Goal: Task Accomplishment & Management: Manage account settings

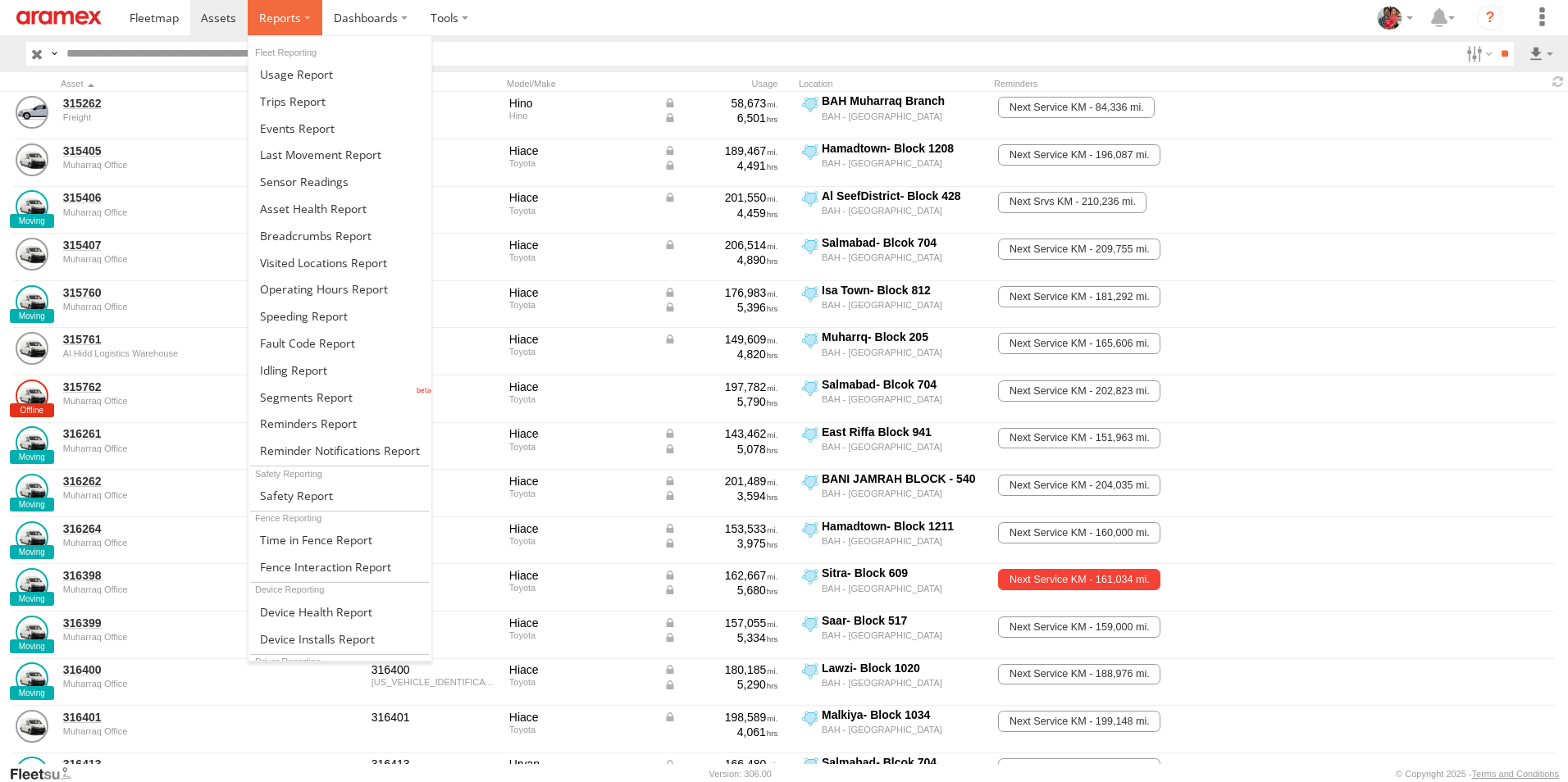
click at [275, 19] on span at bounding box center [279, 18] width 42 height 16
click at [288, 316] on span at bounding box center [303, 317] width 88 height 16
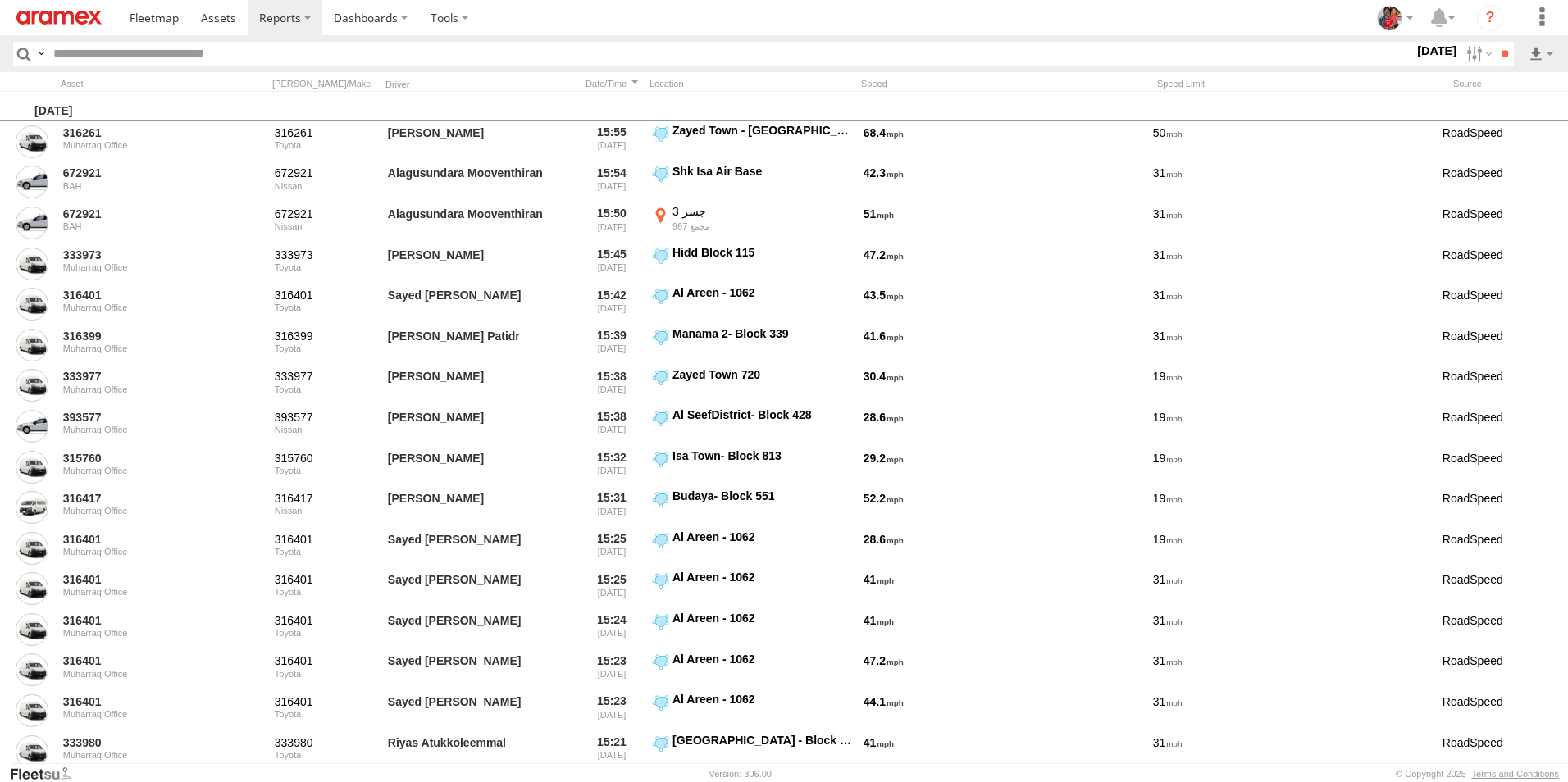
click at [147, 51] on input "text" at bounding box center [731, 53] width 1368 height 24
type input "******"
click at [1495, 42] on input "**" at bounding box center [1504, 53] width 19 height 24
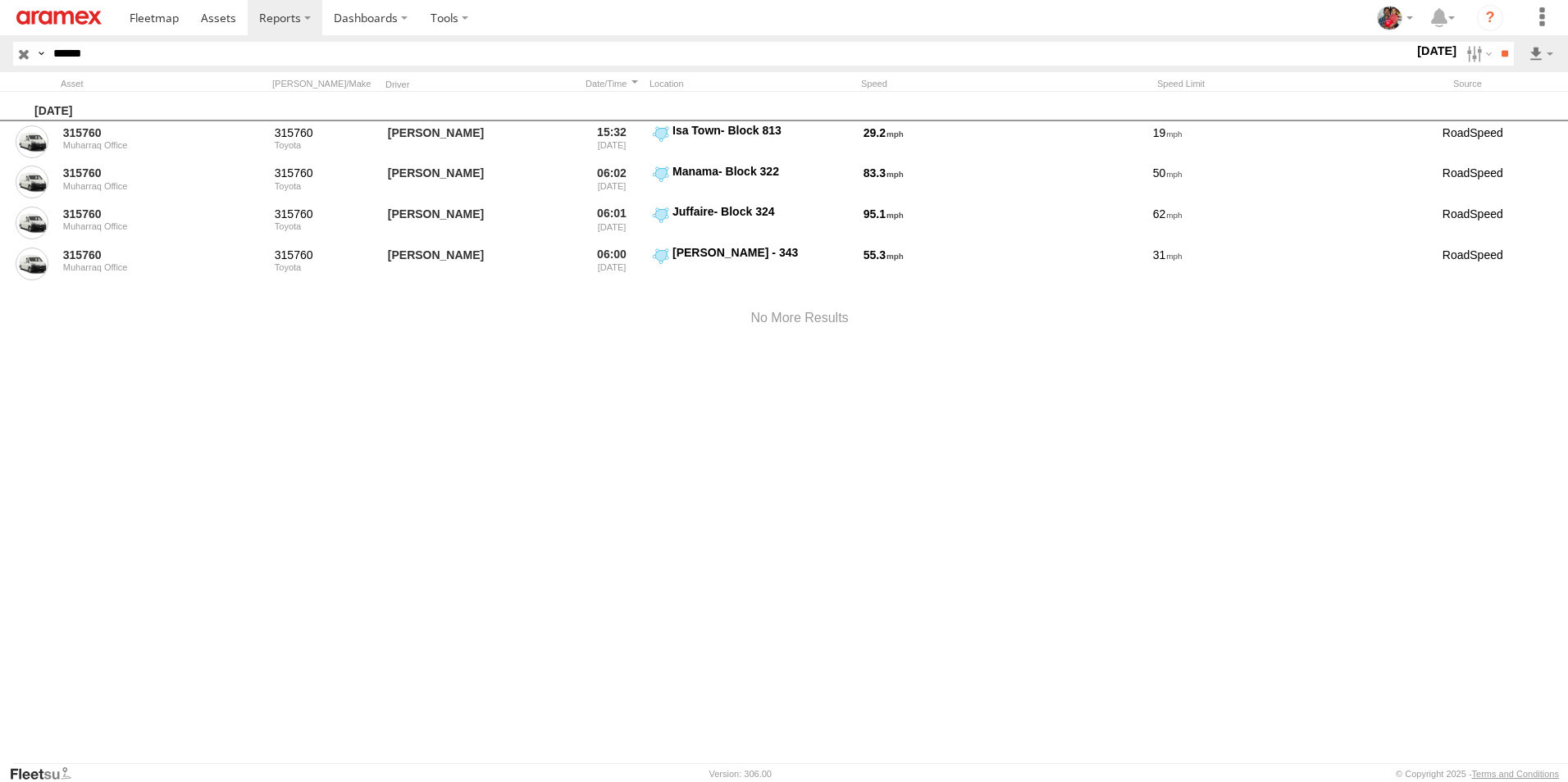
click at [1414, 48] on label "24 Aug 25" at bounding box center [1437, 51] width 46 height 18
click at [0, 0] on label at bounding box center [0, 0] width 0 height 0
click at [1501, 51] on input "**" at bounding box center [1504, 53] width 19 height 24
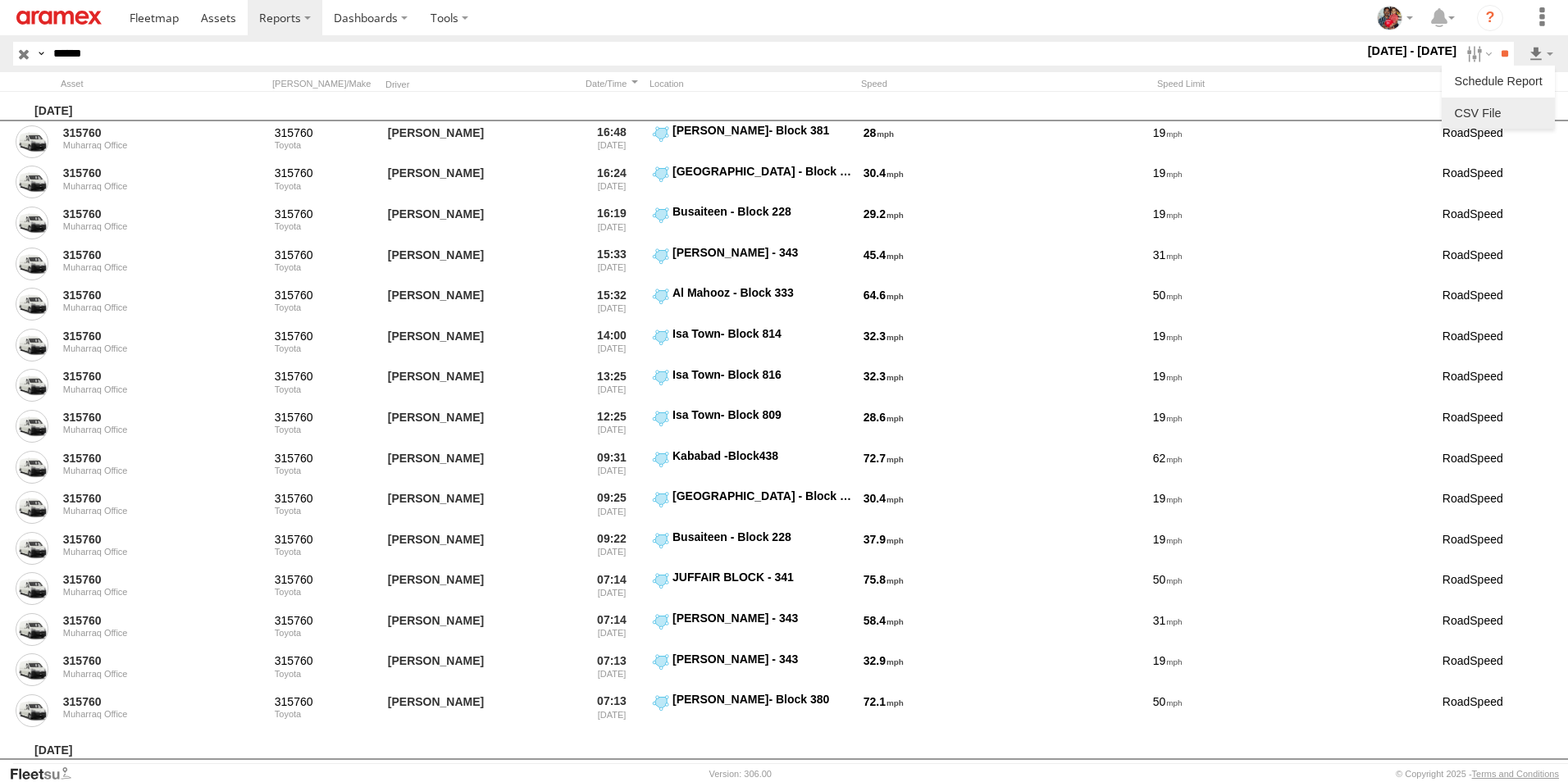
click at [1502, 112] on link at bounding box center [1498, 113] width 100 height 25
drag, startPoint x: 1067, startPoint y: 19, endPoint x: 958, endPoint y: 52, distance: 113.9
click at [1067, 20] on section at bounding box center [841, 18] width 1446 height 35
click at [218, 12] on span at bounding box center [219, 18] width 35 height 16
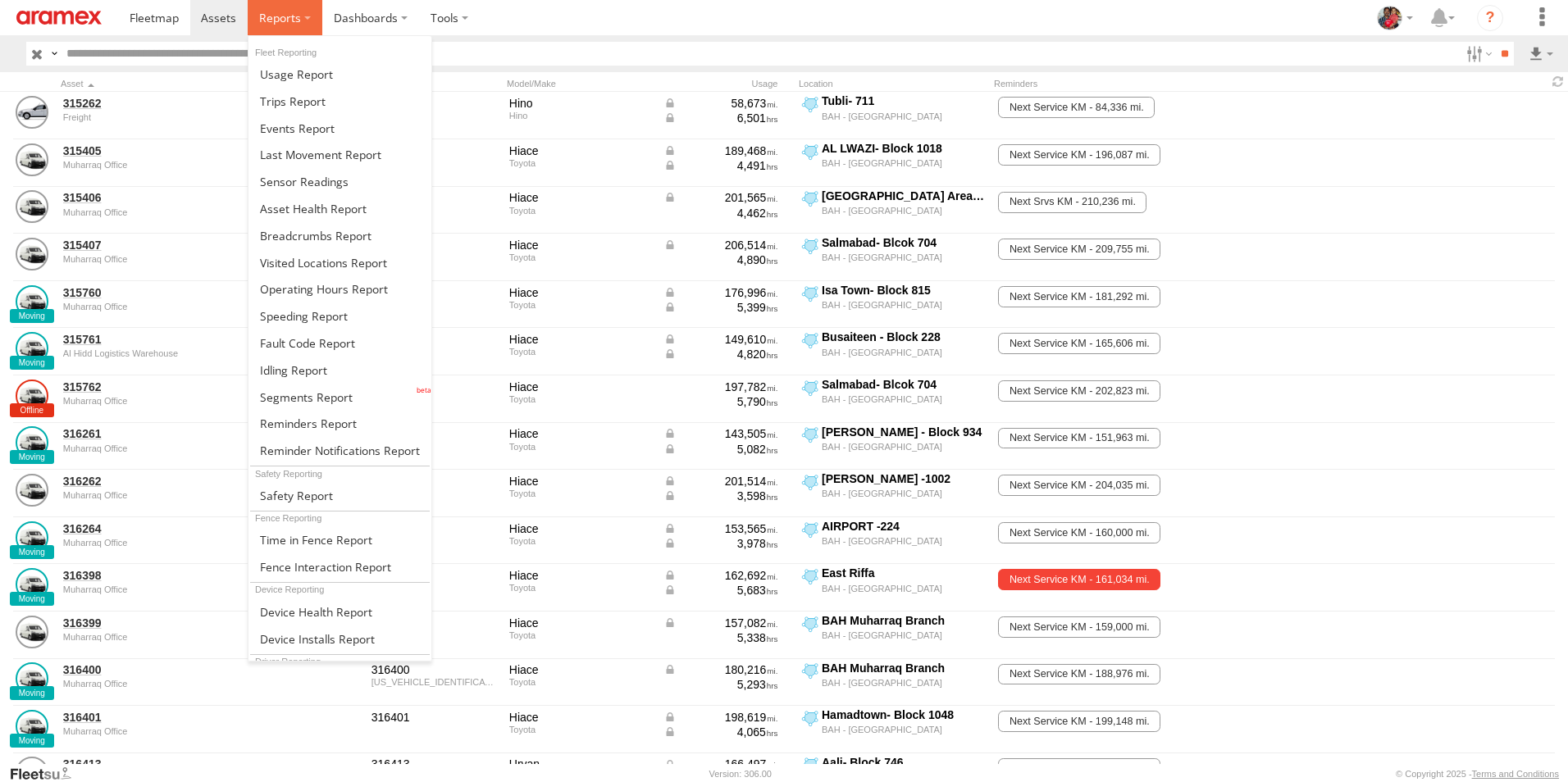
click at [278, 17] on span at bounding box center [279, 18] width 42 height 16
click at [306, 316] on span at bounding box center [303, 317] width 88 height 16
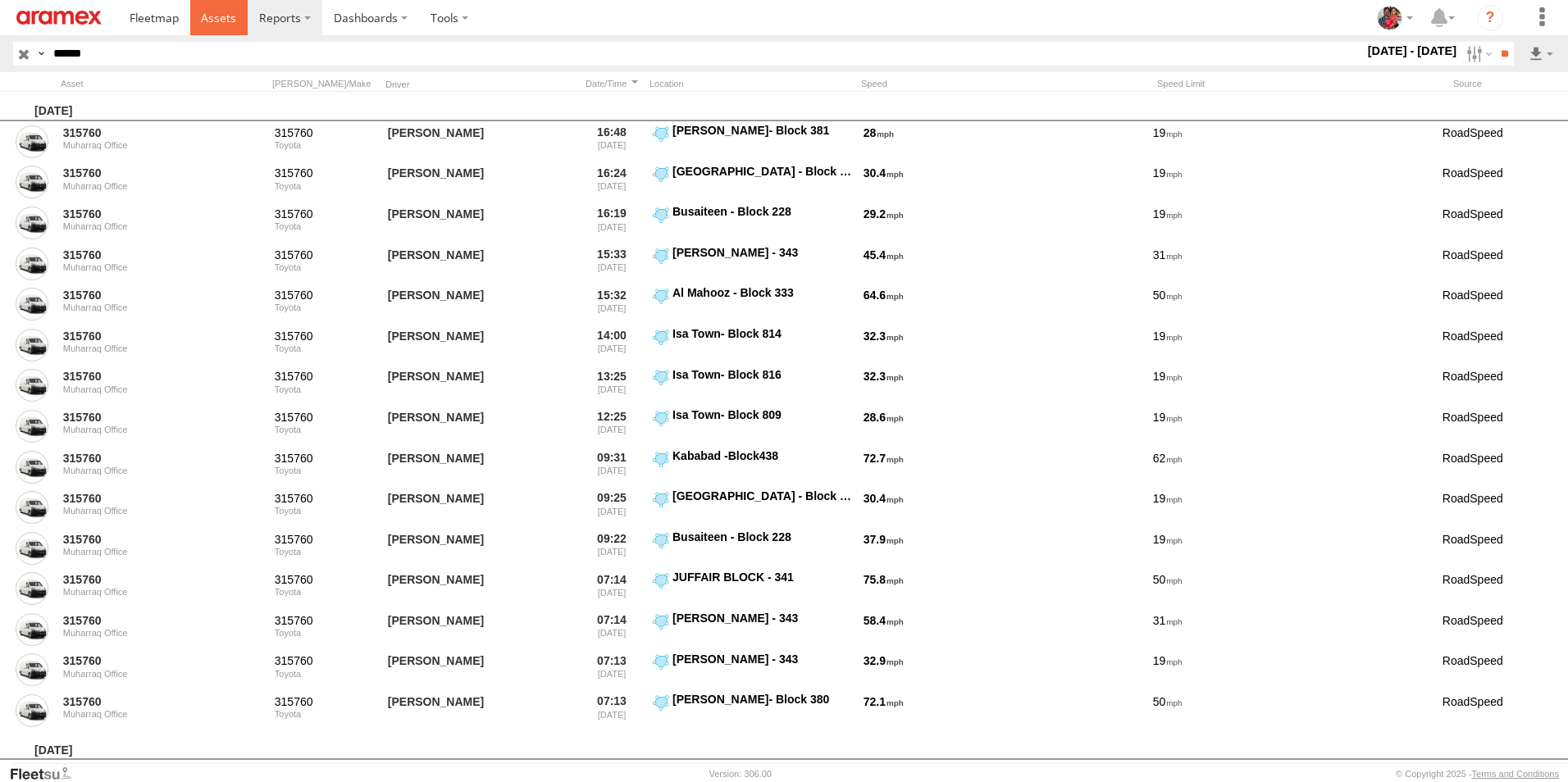
click at [222, 17] on span at bounding box center [219, 18] width 35 height 16
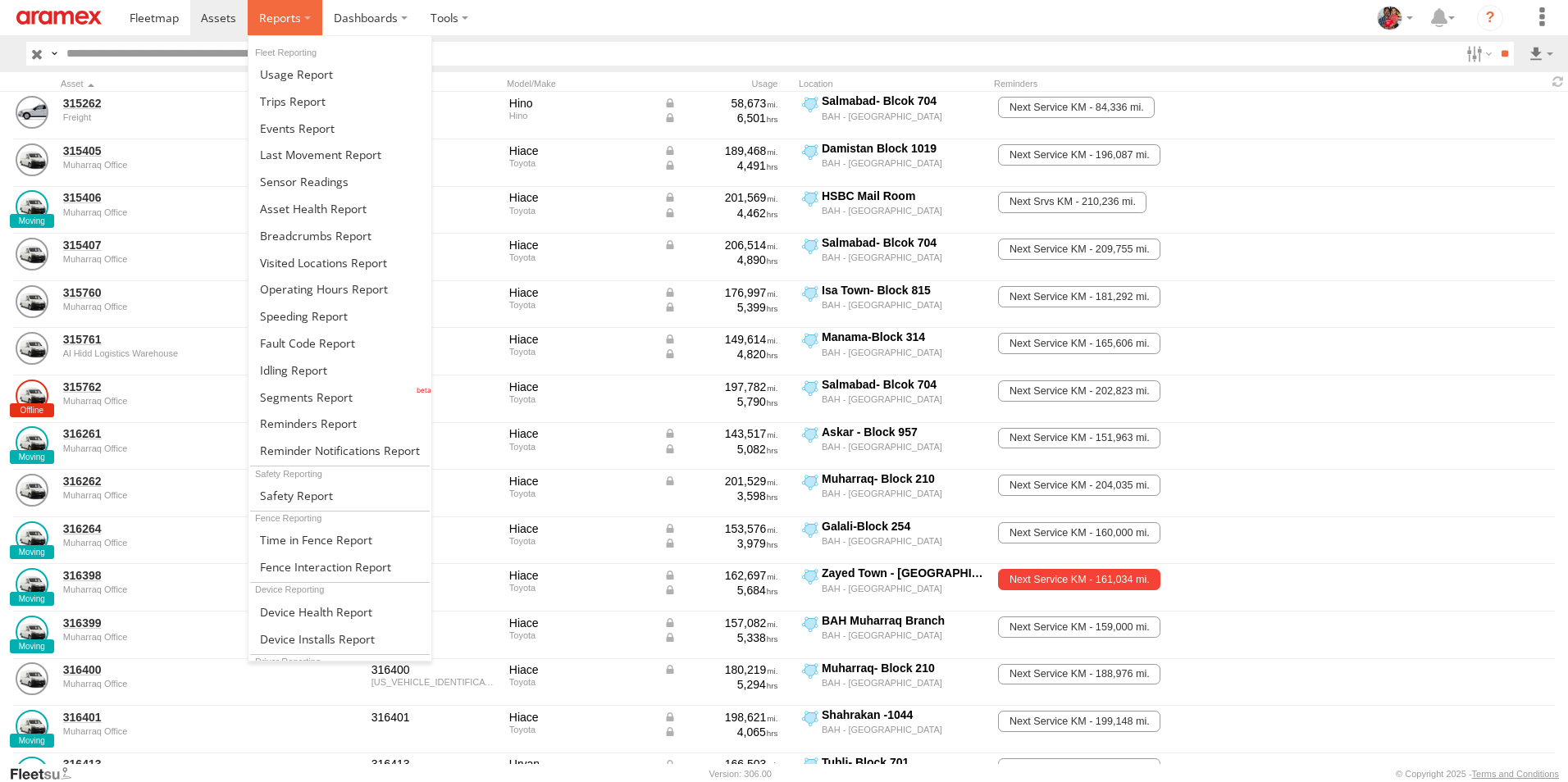
click at [282, 18] on span at bounding box center [279, 18] width 42 height 16
click at [280, 18] on span at bounding box center [279, 18] width 42 height 16
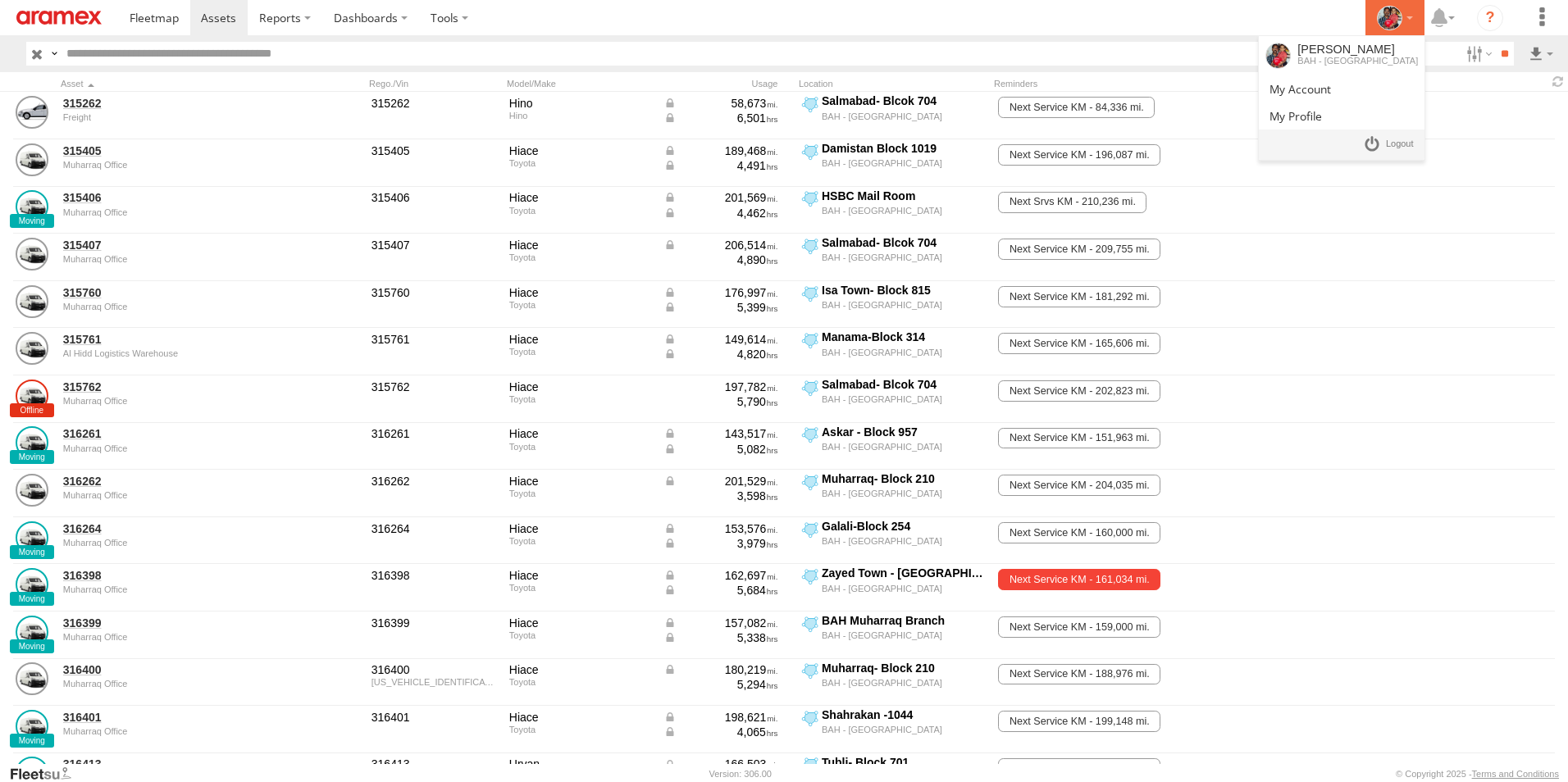
click at [1392, 15] on icon at bounding box center [1390, 18] width 25 height 25
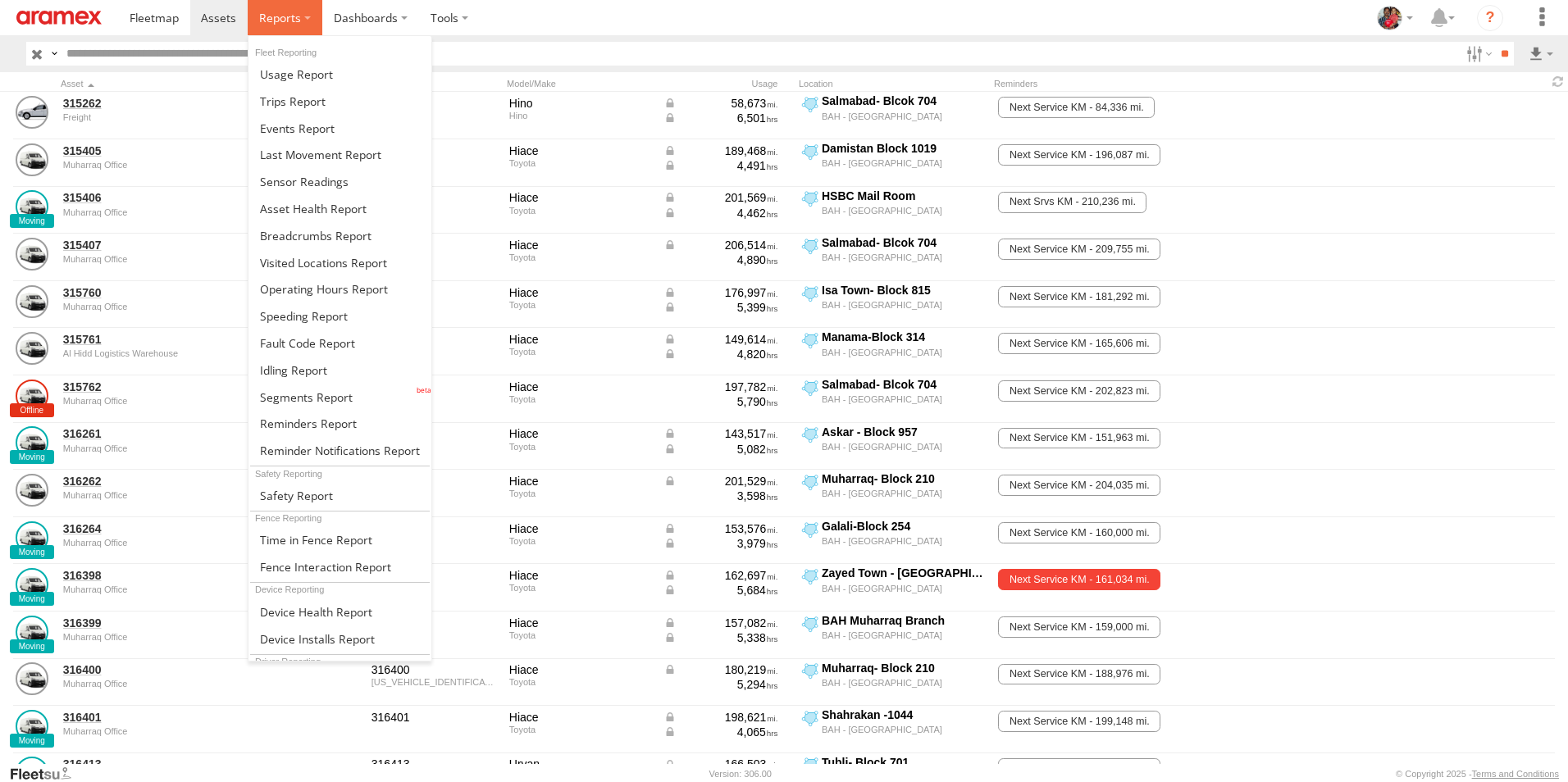
click at [278, 14] on span at bounding box center [279, 18] width 42 height 16
click at [300, 314] on span at bounding box center [303, 317] width 88 height 16
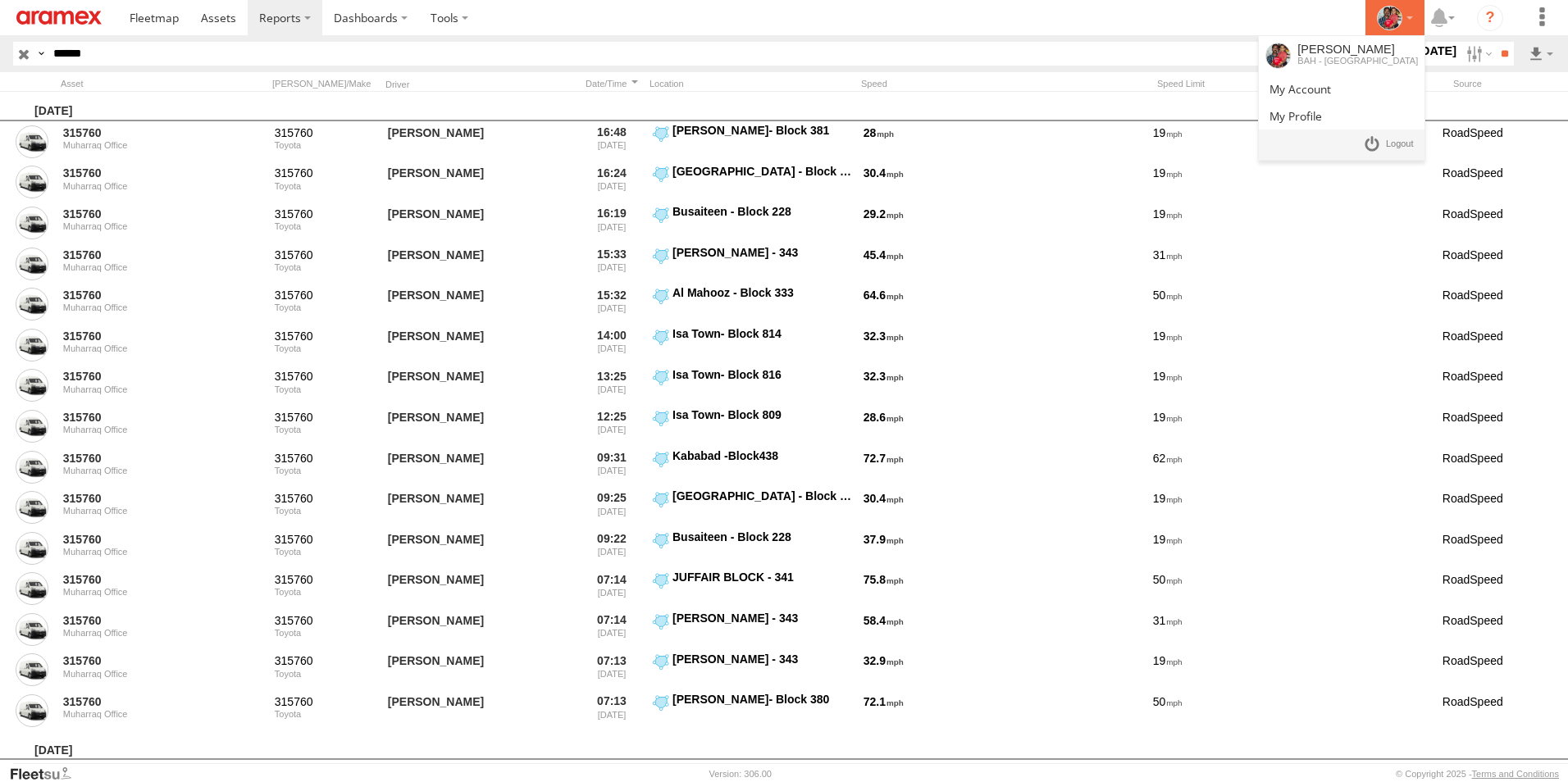
click at [1394, 16] on icon at bounding box center [1390, 18] width 25 height 25
click at [1395, 145] on span at bounding box center [1399, 145] width 27 height 18
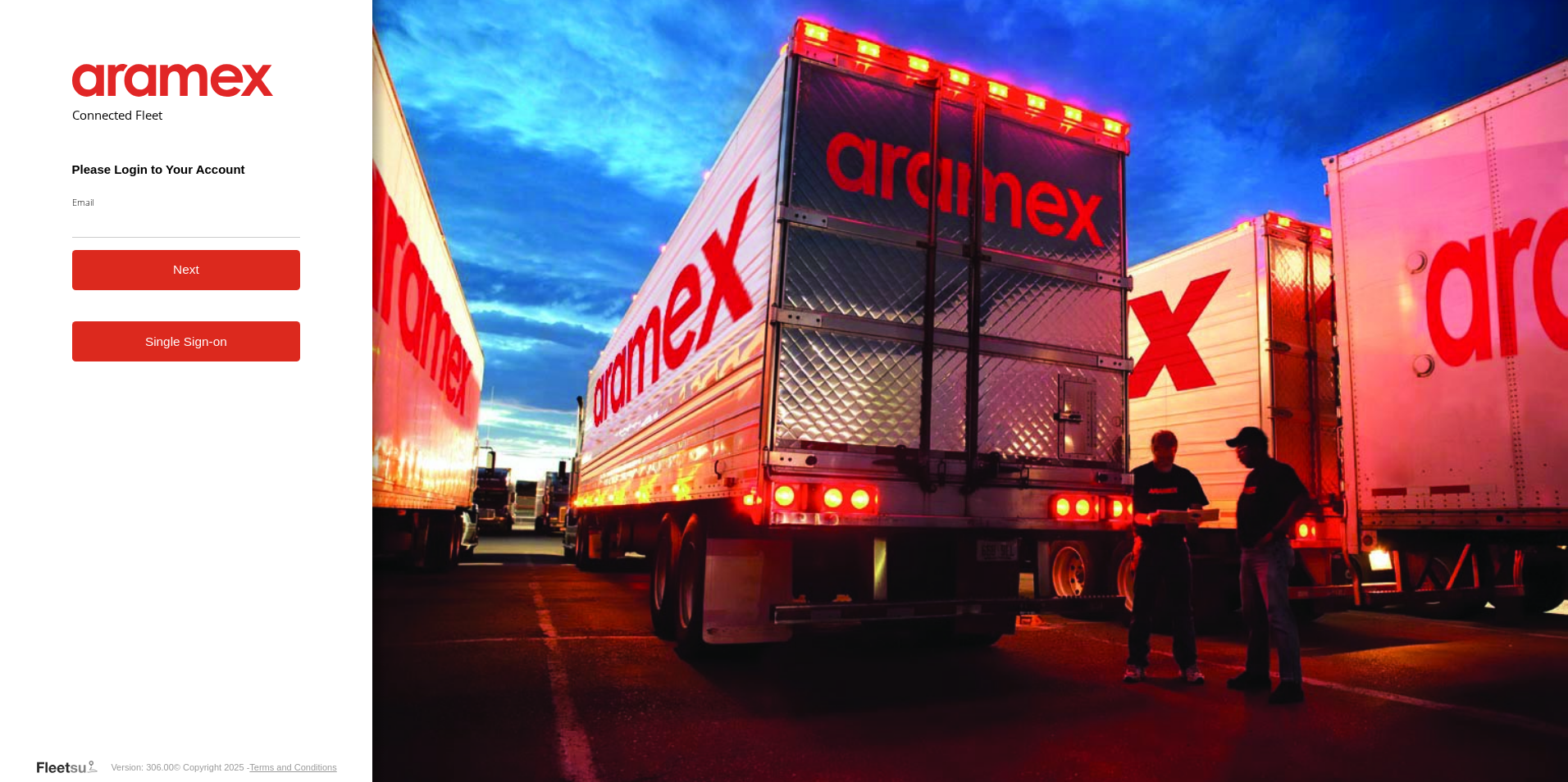
click at [107, 223] on input "Email" at bounding box center [186, 223] width 229 height 29
type input "**********"
click at [181, 271] on button "Next" at bounding box center [186, 270] width 229 height 40
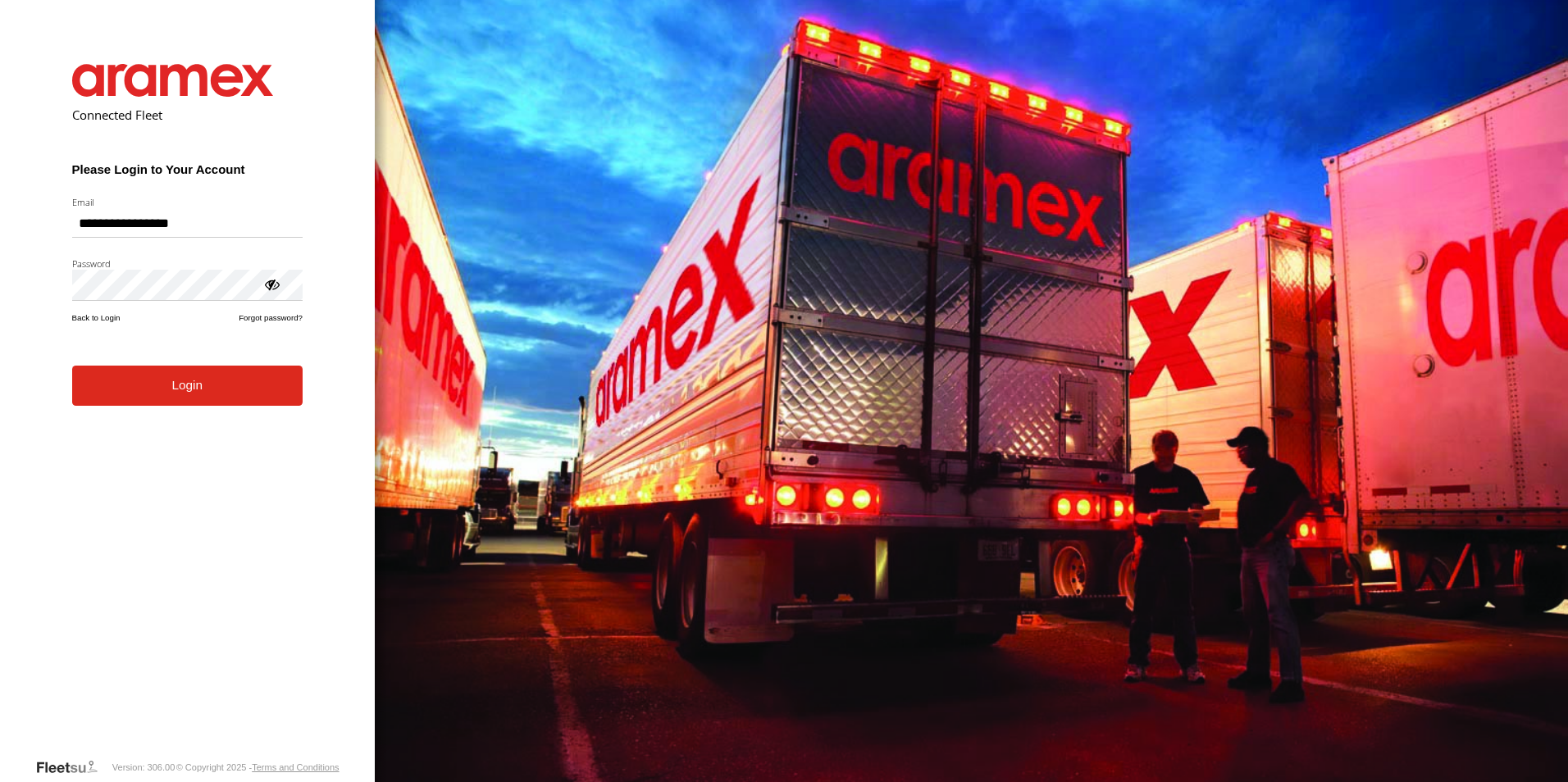
drag, startPoint x: 179, startPoint y: 378, endPoint x: 173, endPoint y: 393, distance: 16.2
click at [179, 379] on form "**********" at bounding box center [187, 398] width 279 height 718
click at [177, 379] on button "Login" at bounding box center [187, 385] width 231 height 40
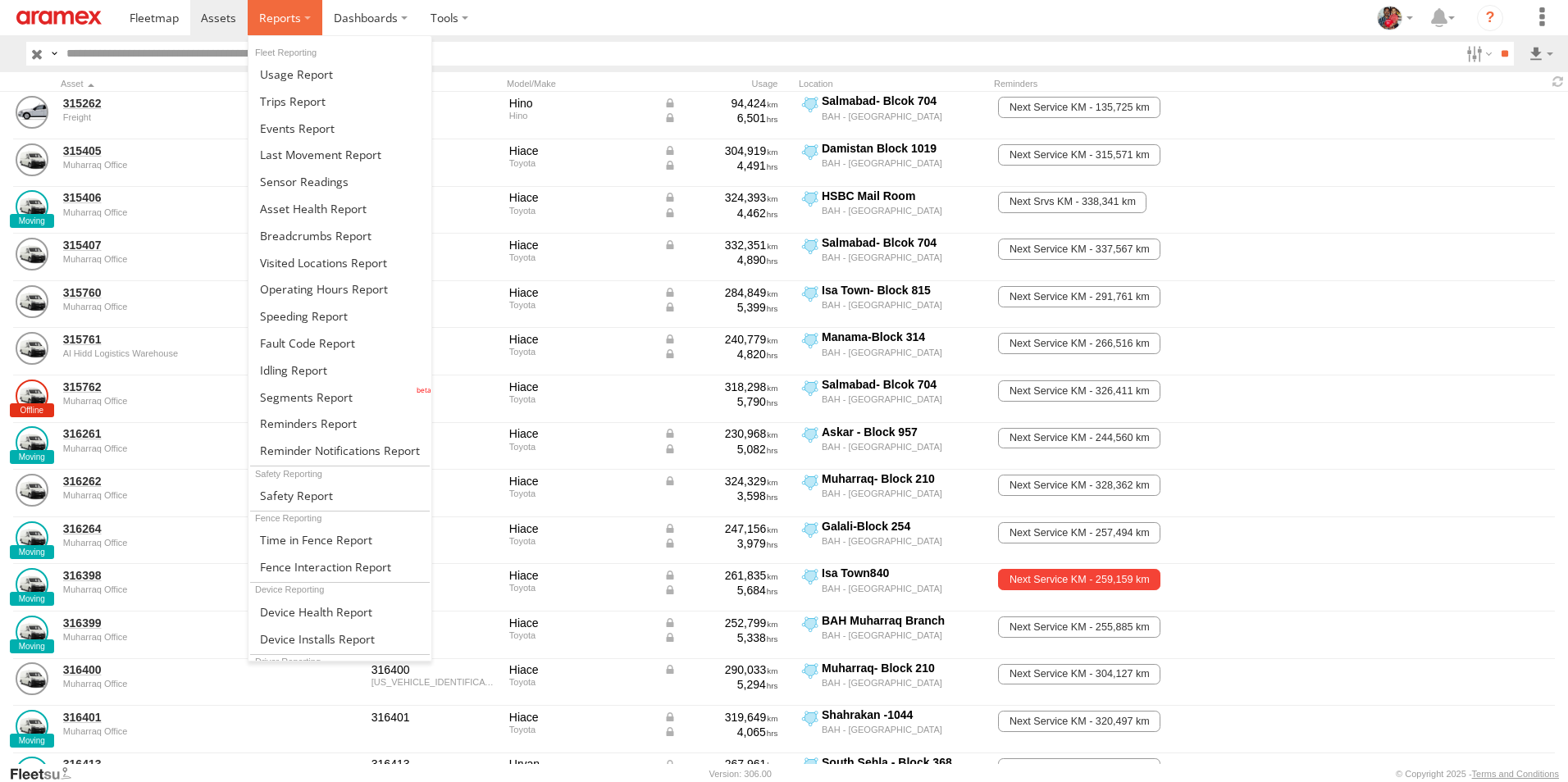
click at [278, 16] on span at bounding box center [279, 18] width 42 height 16
click at [294, 315] on span at bounding box center [303, 317] width 88 height 16
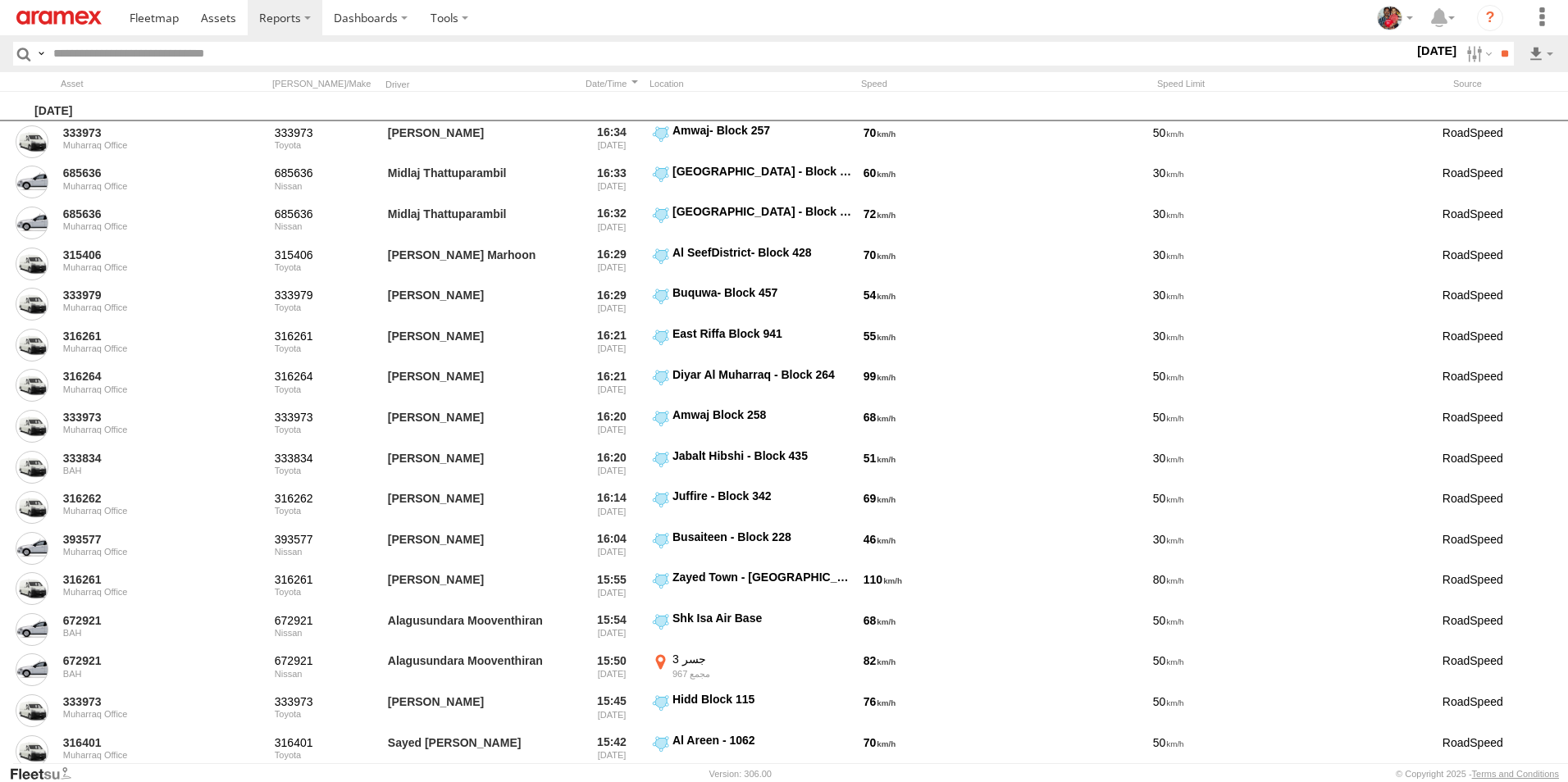
click at [1414, 52] on label "[DATE]" at bounding box center [1437, 51] width 46 height 18
click at [0, 0] on label at bounding box center [0, 0] width 0 height 0
click at [1499, 56] on input "**" at bounding box center [1504, 53] width 19 height 24
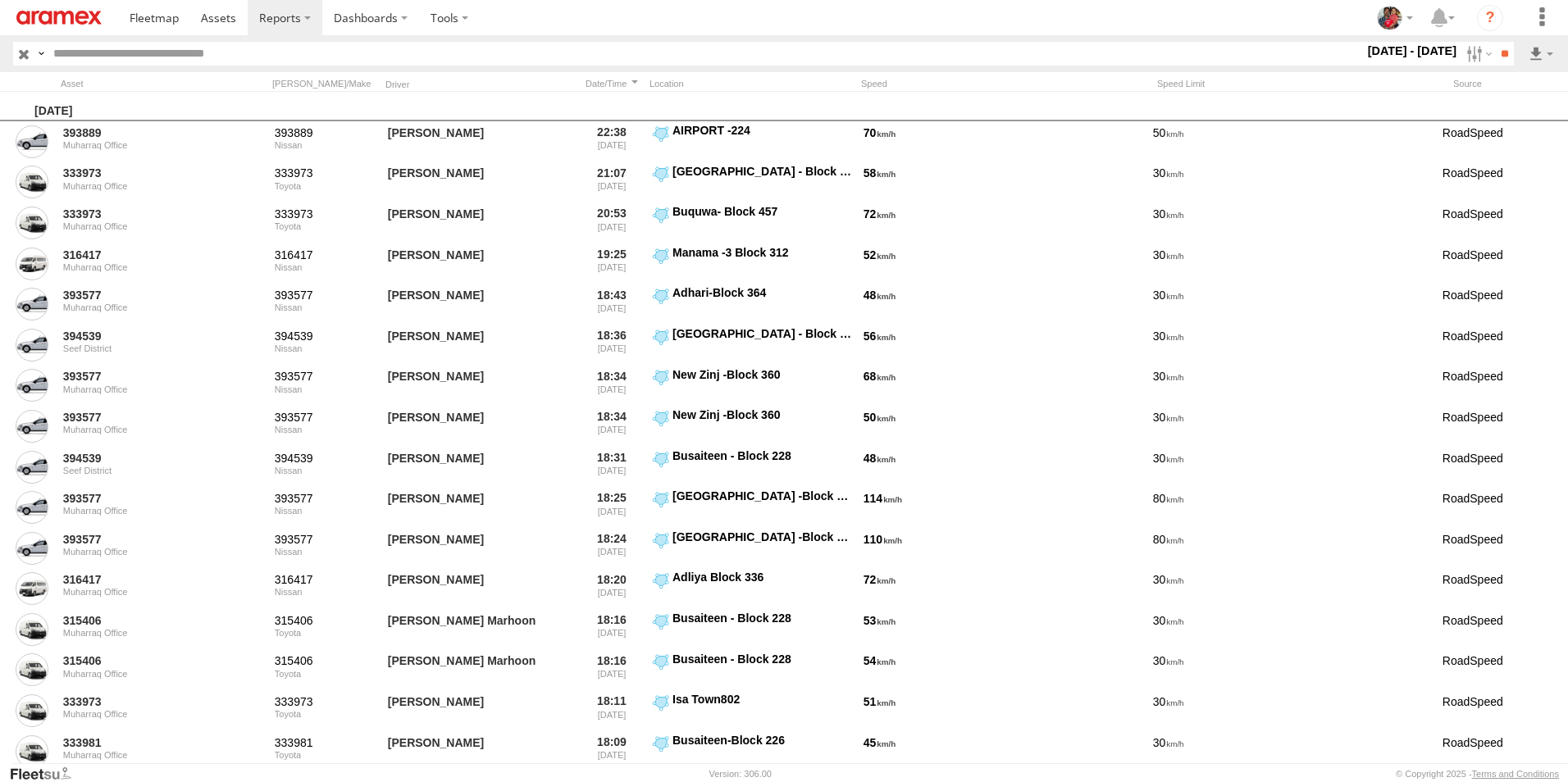
click at [232, 51] on input "text" at bounding box center [705, 53] width 1317 height 24
type input "******"
click at [1495, 42] on input "**" at bounding box center [1504, 53] width 19 height 24
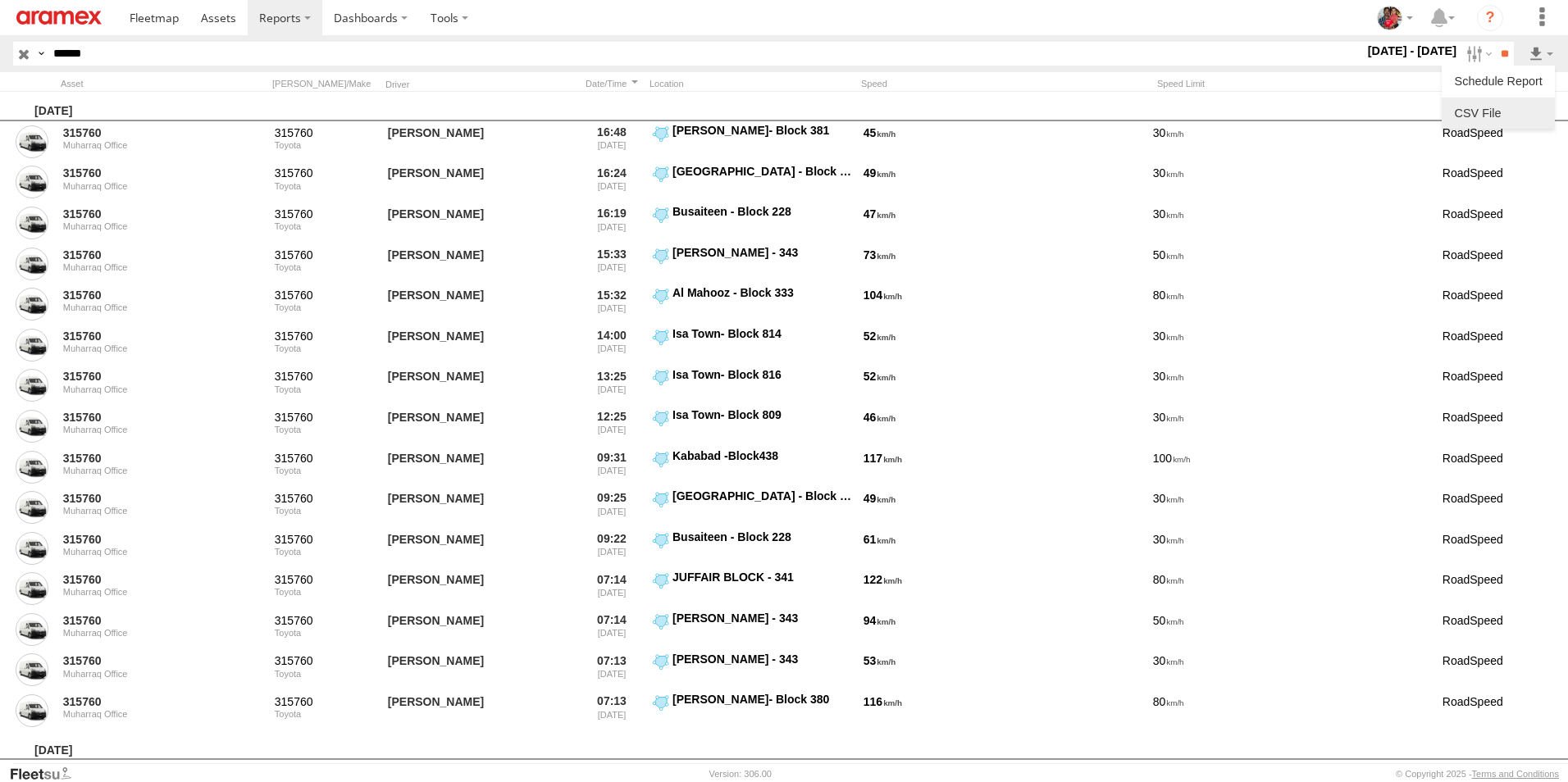
click at [1478, 111] on link at bounding box center [1498, 113] width 100 height 25
click at [1031, 16] on section at bounding box center [841, 18] width 1446 height 35
click at [214, 15] on span at bounding box center [219, 18] width 35 height 16
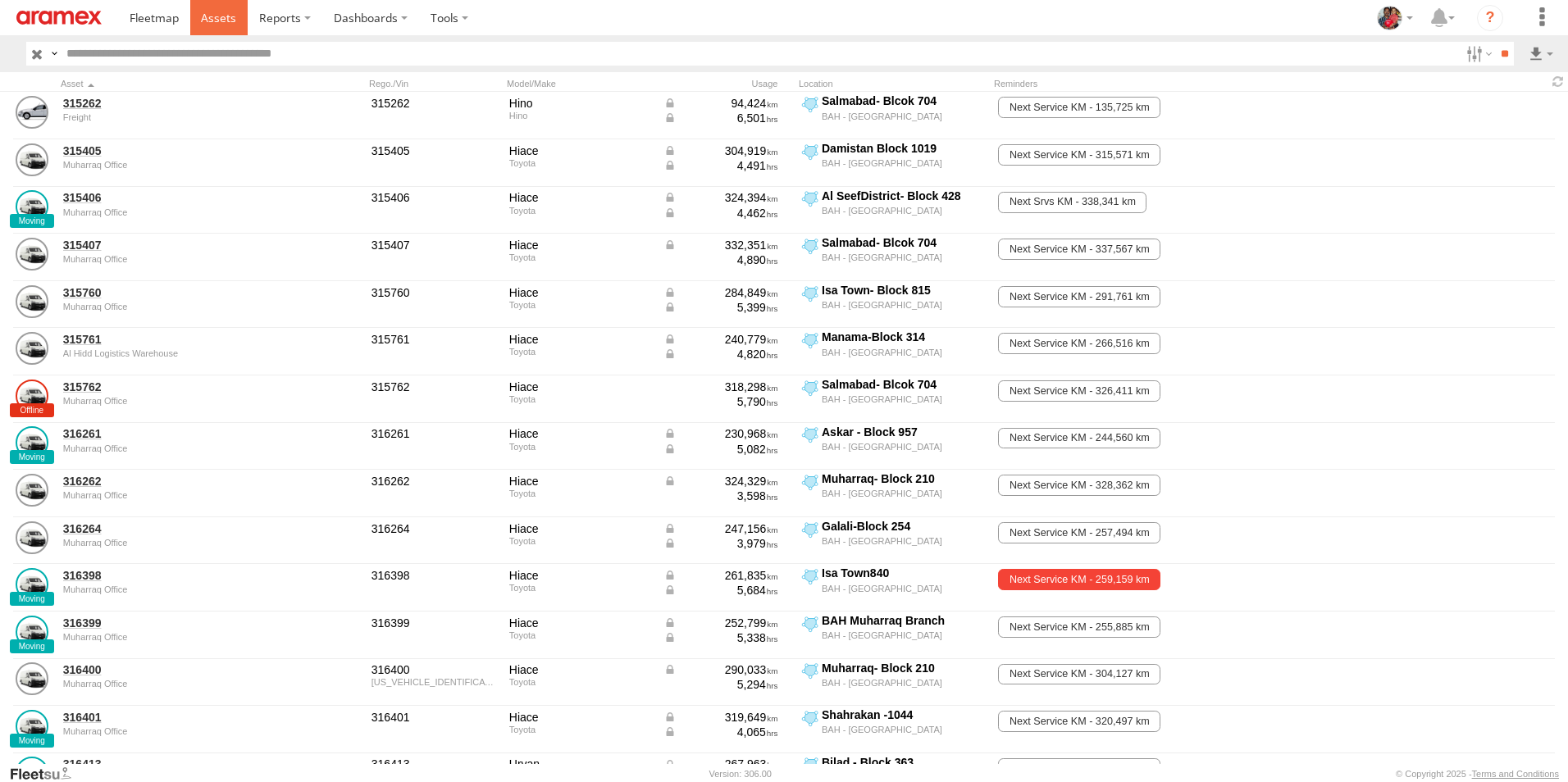
click at [219, 15] on span at bounding box center [219, 18] width 35 height 16
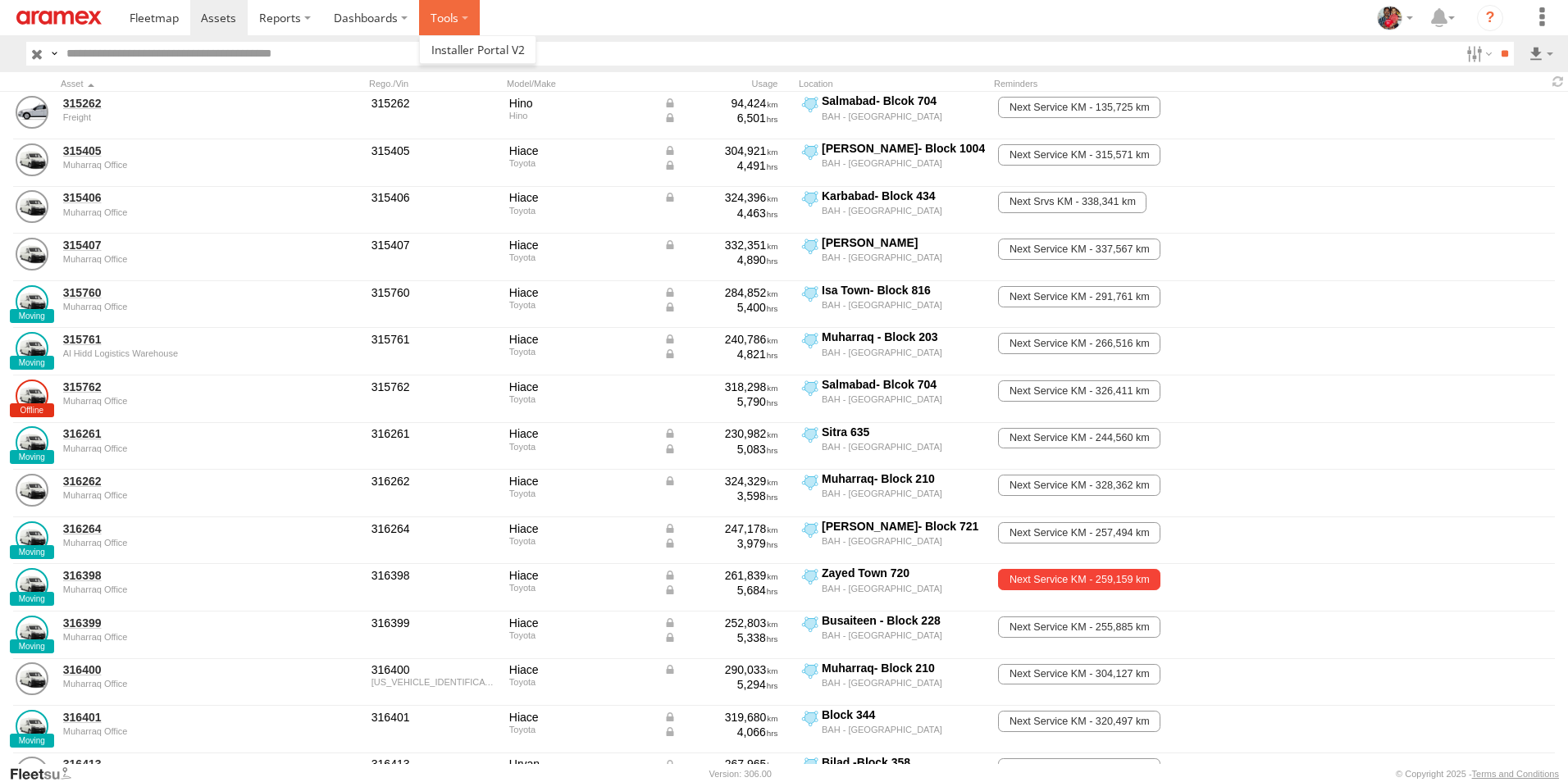
click at [450, 13] on label at bounding box center [450, 18] width 60 height 35
click at [373, 16] on label "Dashboards" at bounding box center [370, 18] width 97 height 35
click at [368, 104] on span at bounding box center [381, 104] width 94 height 16
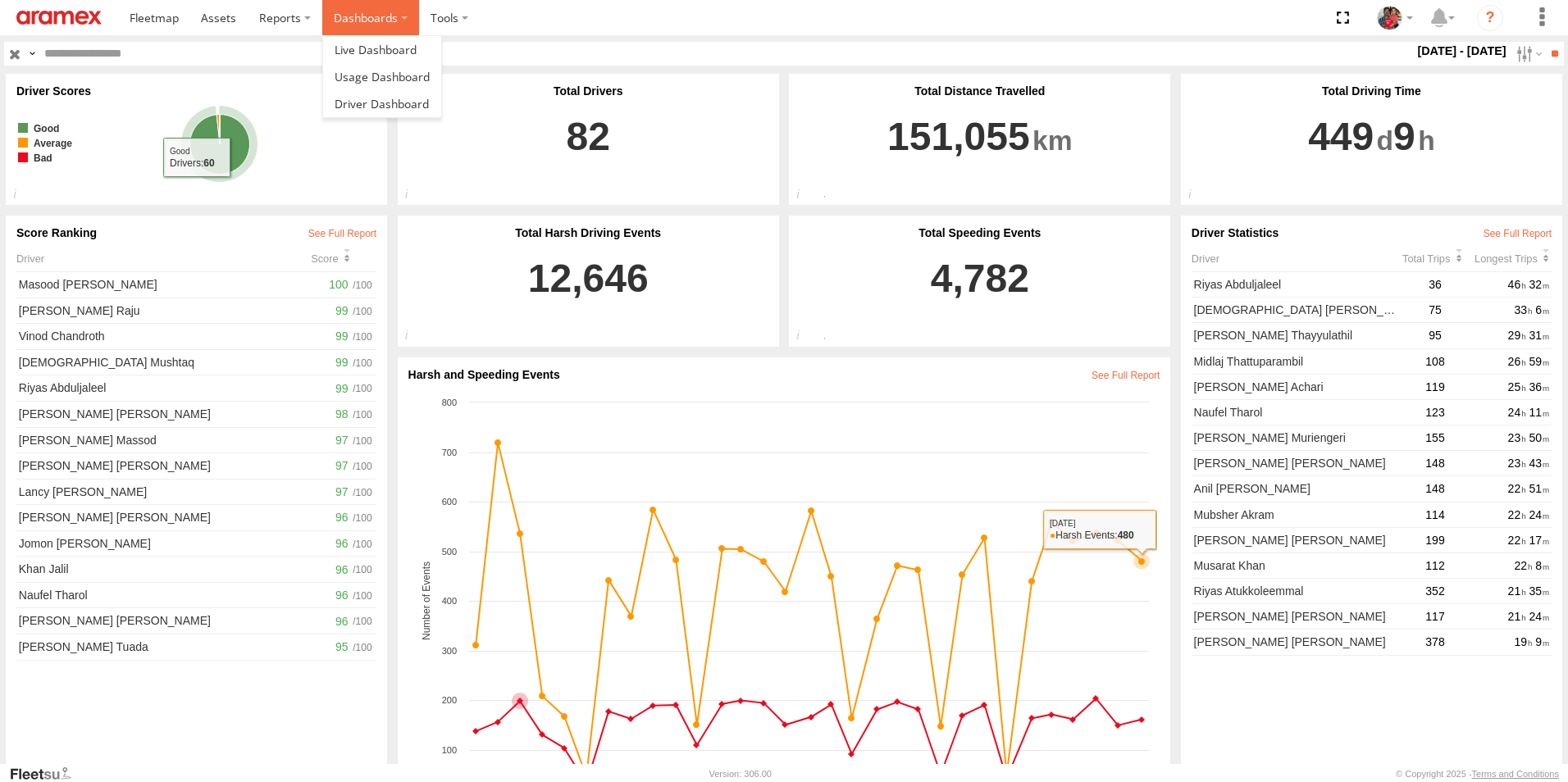
click at [376, 14] on label "Dashboards" at bounding box center [370, 18] width 97 height 35
click at [372, 102] on span at bounding box center [381, 104] width 94 height 16
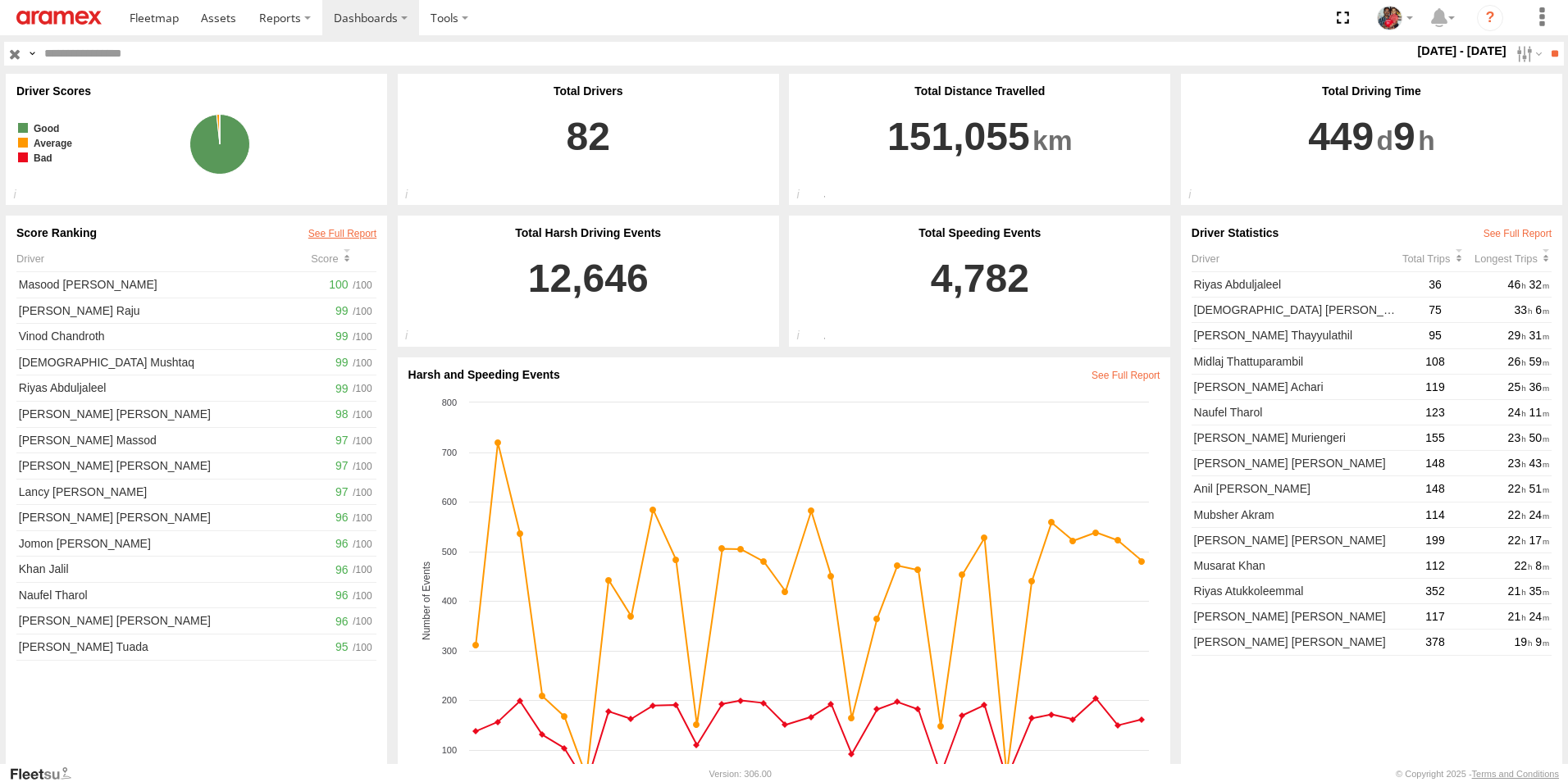
click at [352, 231] on link at bounding box center [342, 233] width 68 height 12
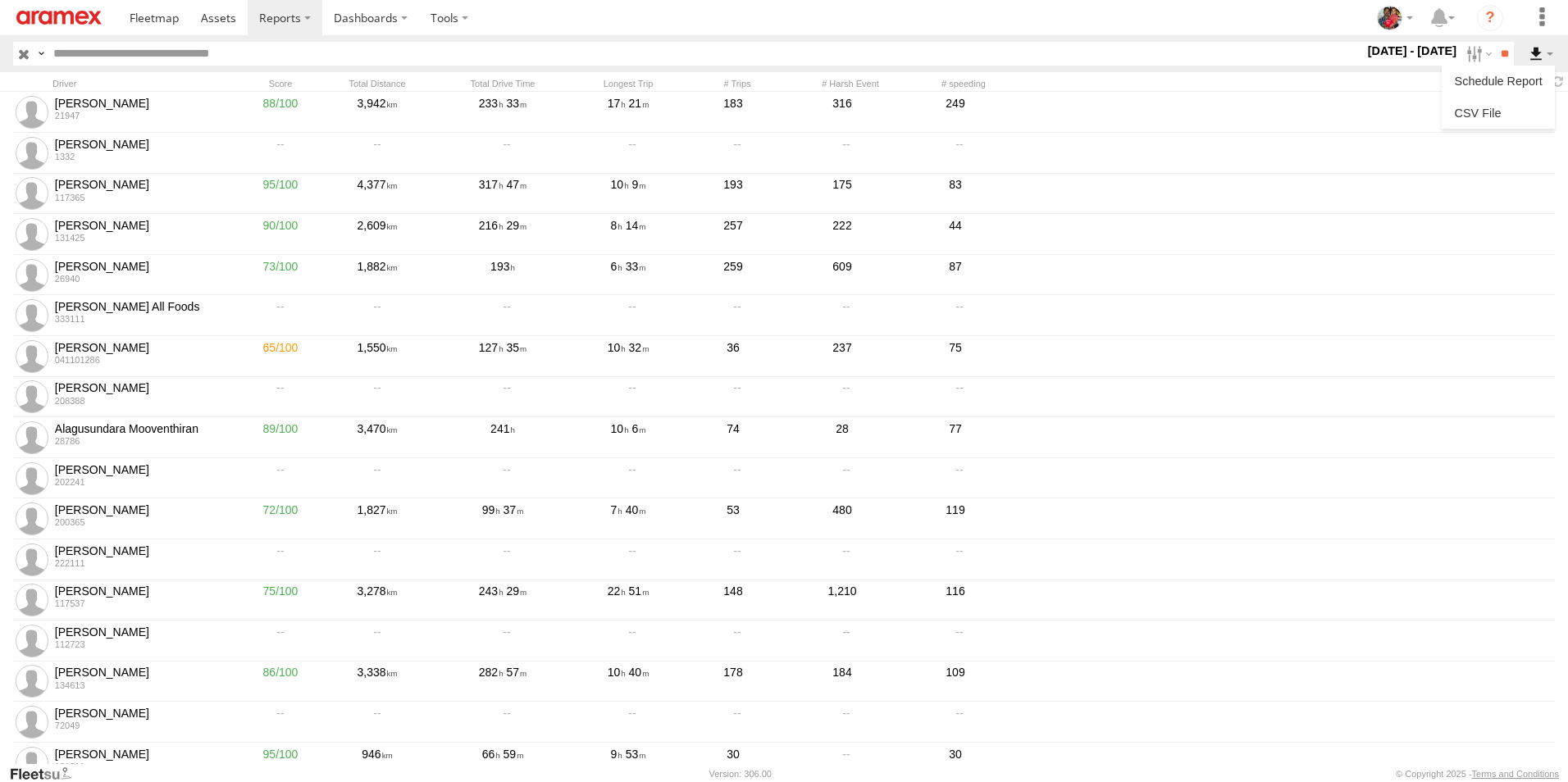
click at [1539, 51] on label at bounding box center [1541, 53] width 27 height 24
click at [1541, 15] on label at bounding box center [1541, 18] width 36 height 35
click at [1491, 152] on span at bounding box center [1489, 155] width 31 height 16
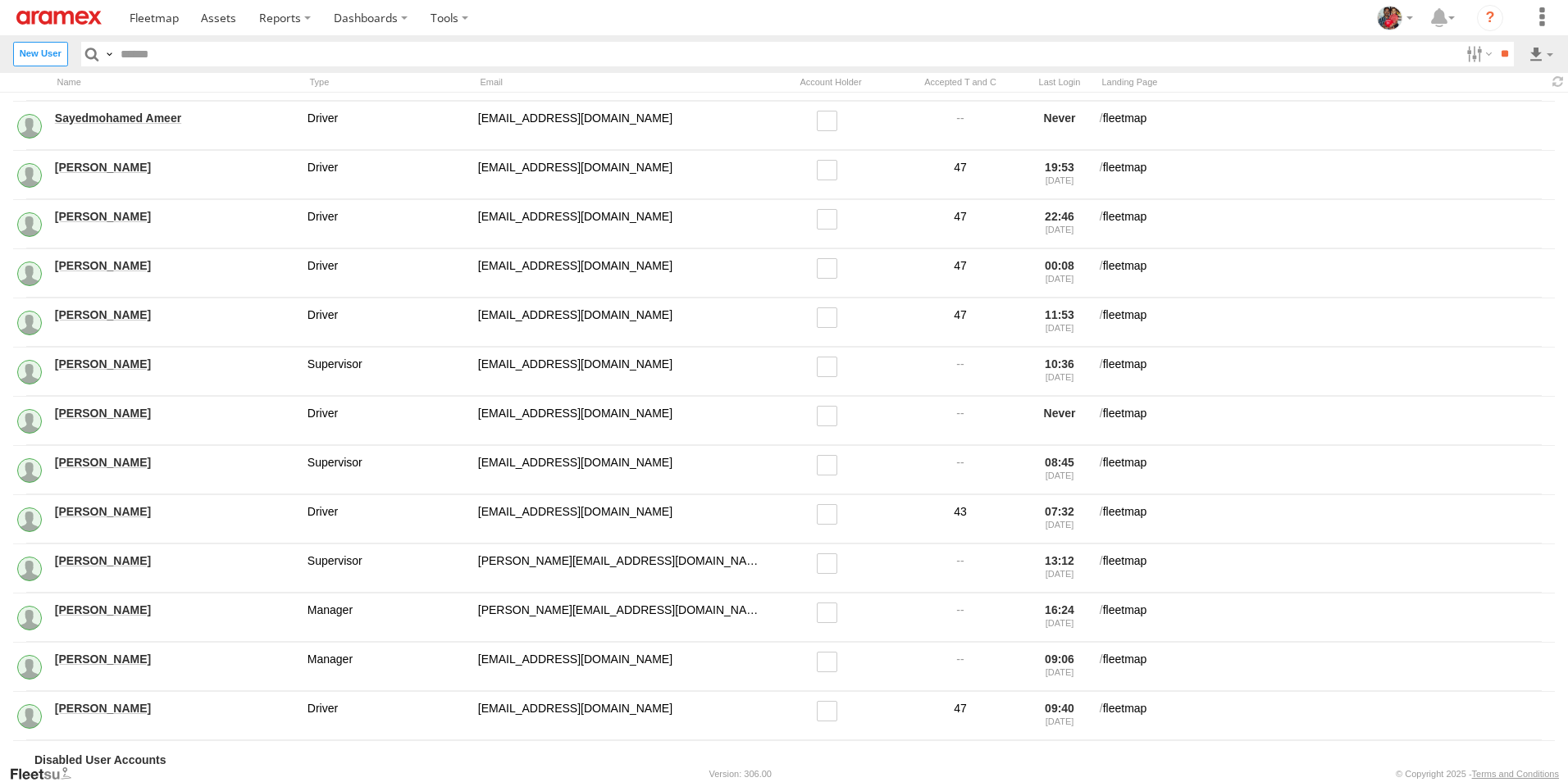
scroll to position [4182, 0]
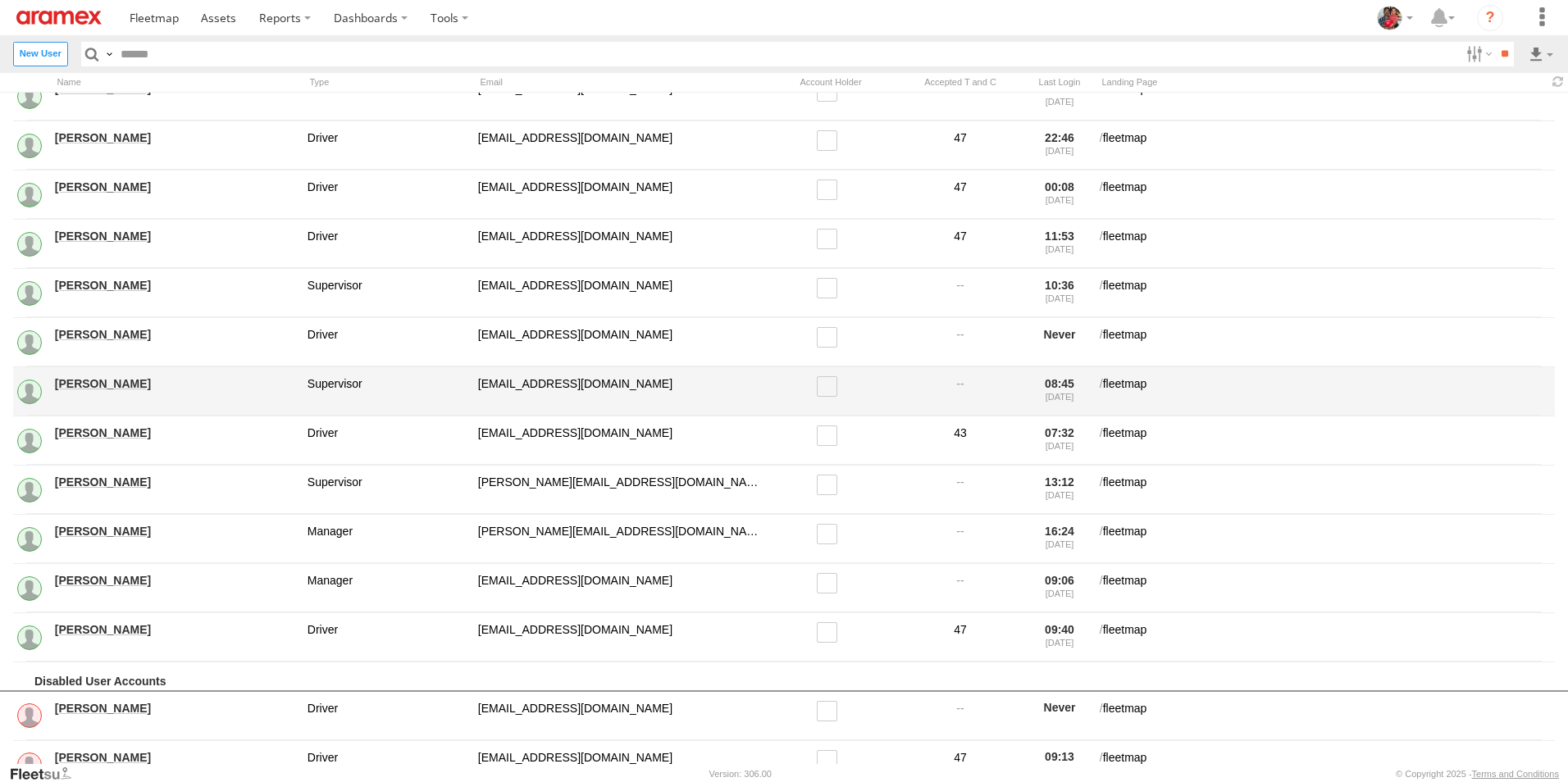
click at [111, 385] on link "Vijesh Kelappan" at bounding box center [176, 383] width 241 height 15
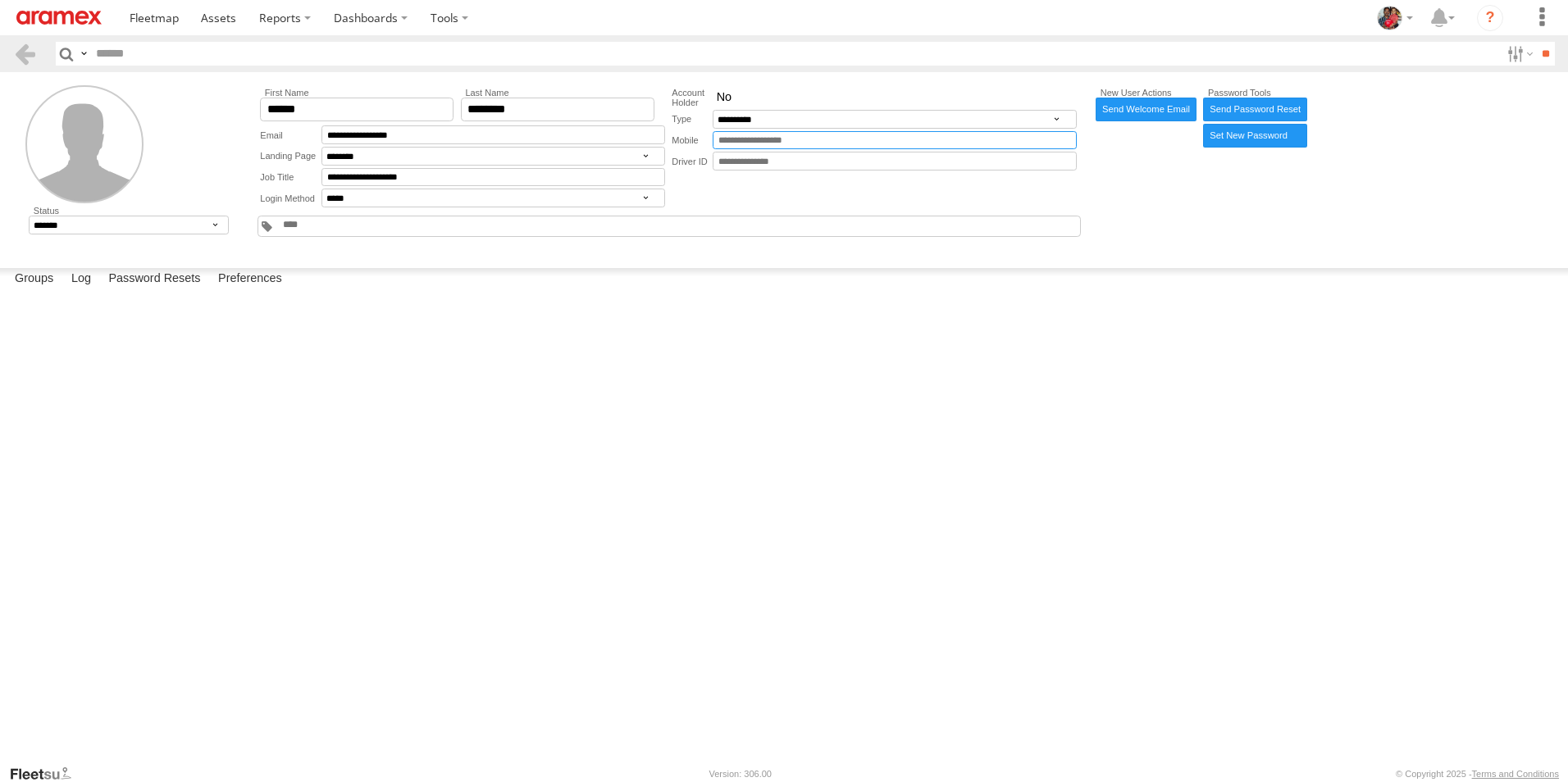
drag, startPoint x: 830, startPoint y: 137, endPoint x: 693, endPoint y: 145, distance: 137.2
click at [693, 145] on div "Mobile" at bounding box center [874, 140] width 404 height 19
click at [896, 132] on input "tel" at bounding box center [895, 140] width 364 height 19
type input "**********"
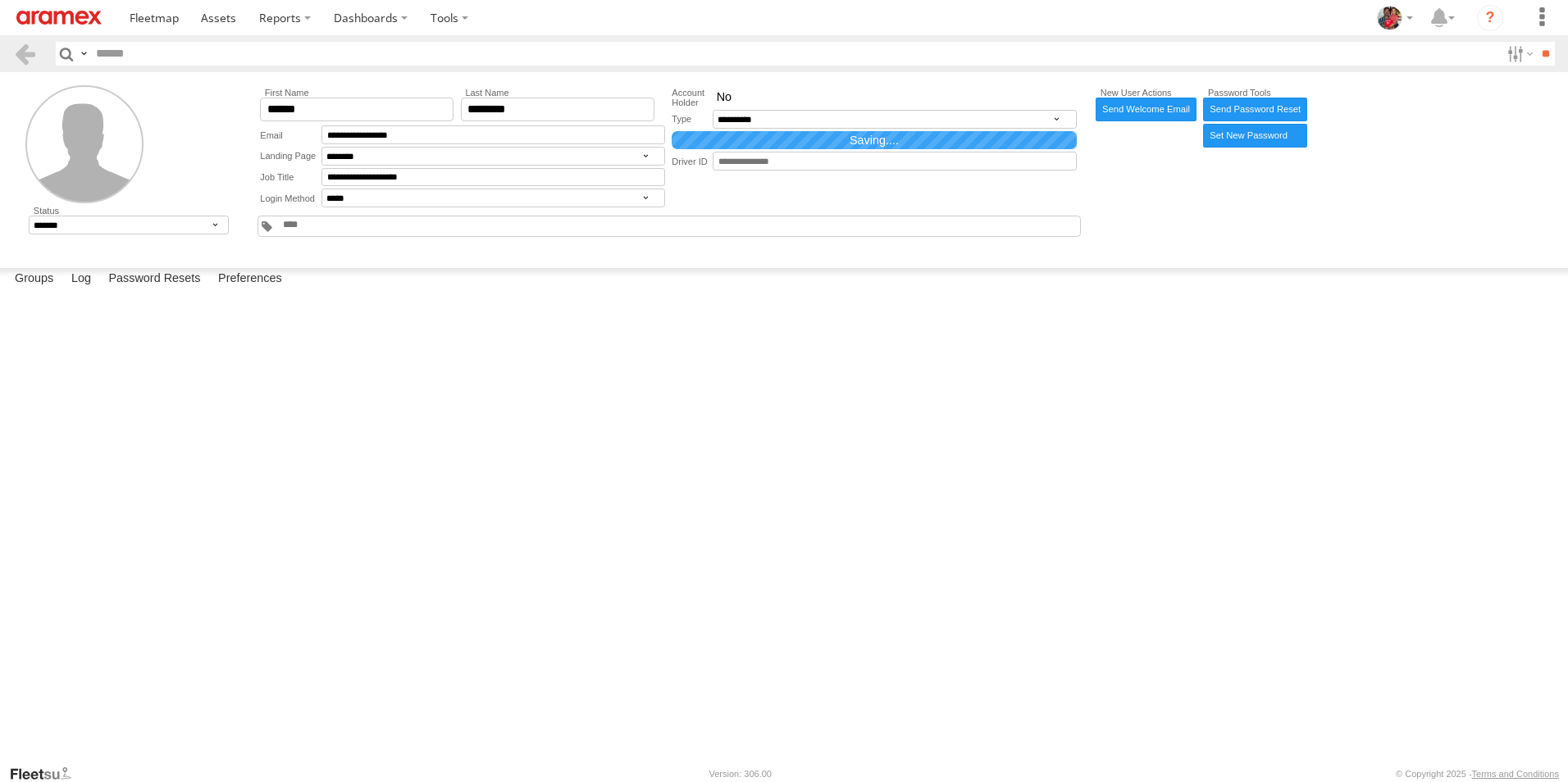
click at [0, 0] on div "BAH - Bahrain All Assets BAH Al Hidd Logistics Warehouse Defleeted Vehicles BAH…" at bounding box center [0, 0] width 0 height 0
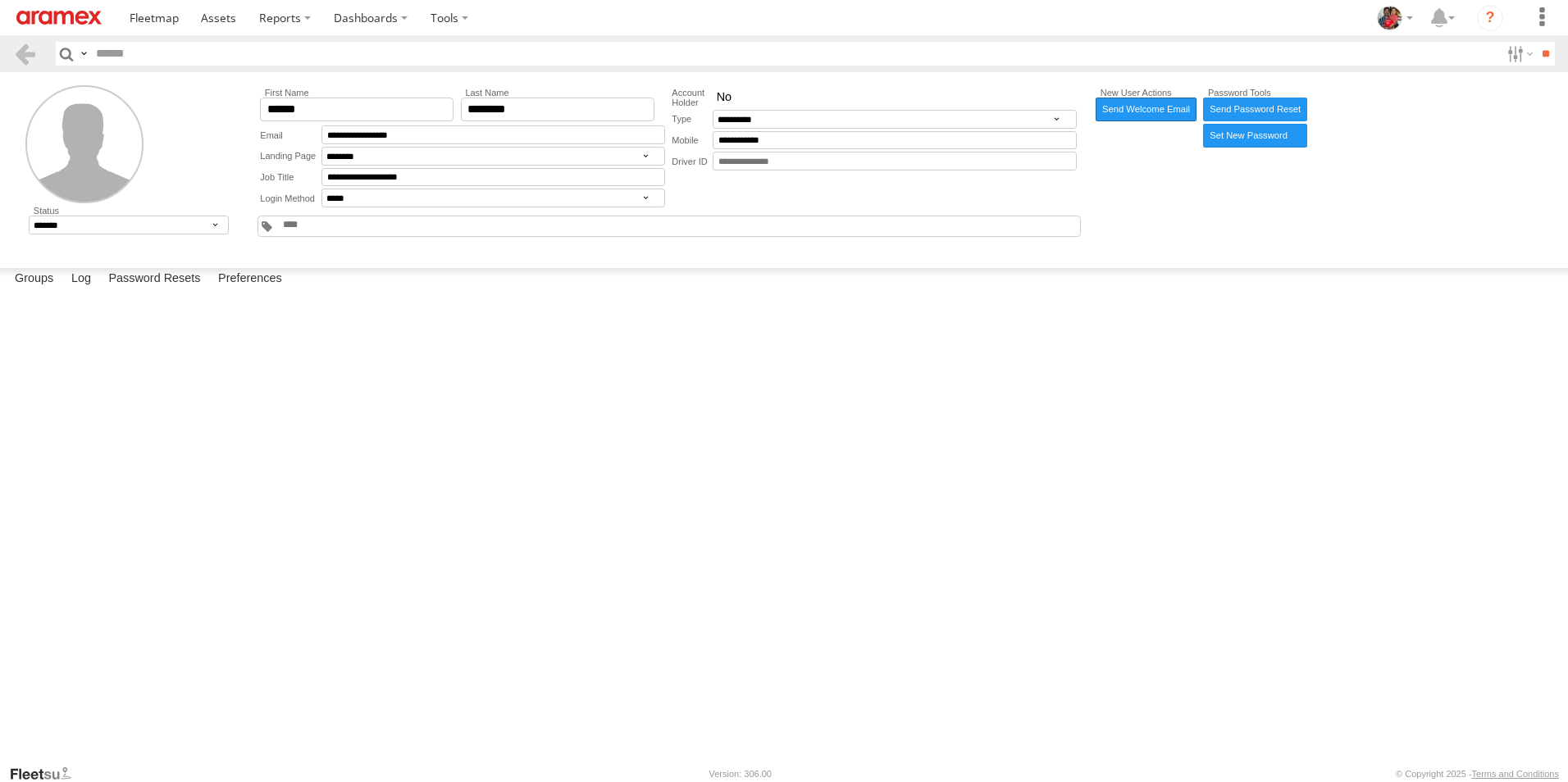
click at [1142, 106] on link "Send Welcome Email" at bounding box center [1147, 109] width 101 height 24
click at [0, 0] on button "Proceed" at bounding box center [0, 0] width 0 height 0
click at [0, 0] on label "Close" at bounding box center [0, 0] width 0 height 0
click at [90, 291] on label "Log" at bounding box center [81, 279] width 36 height 23
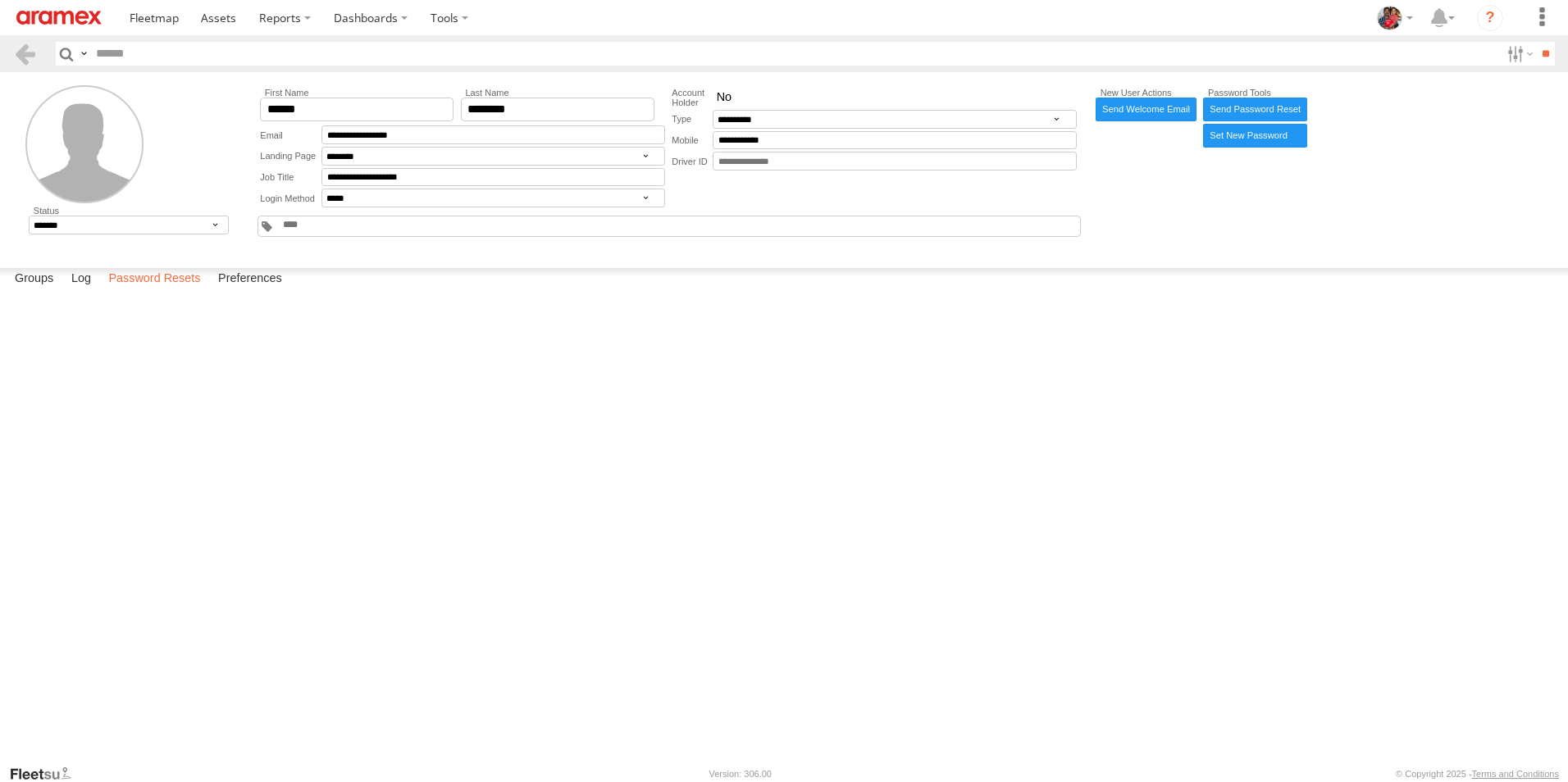
click at [153, 291] on label "Password Resets" at bounding box center [154, 279] width 108 height 23
click at [0, 0] on link "a95a36dad7f77b988ce2a0af5b0d361c" at bounding box center [0, 0] width 0 height 0
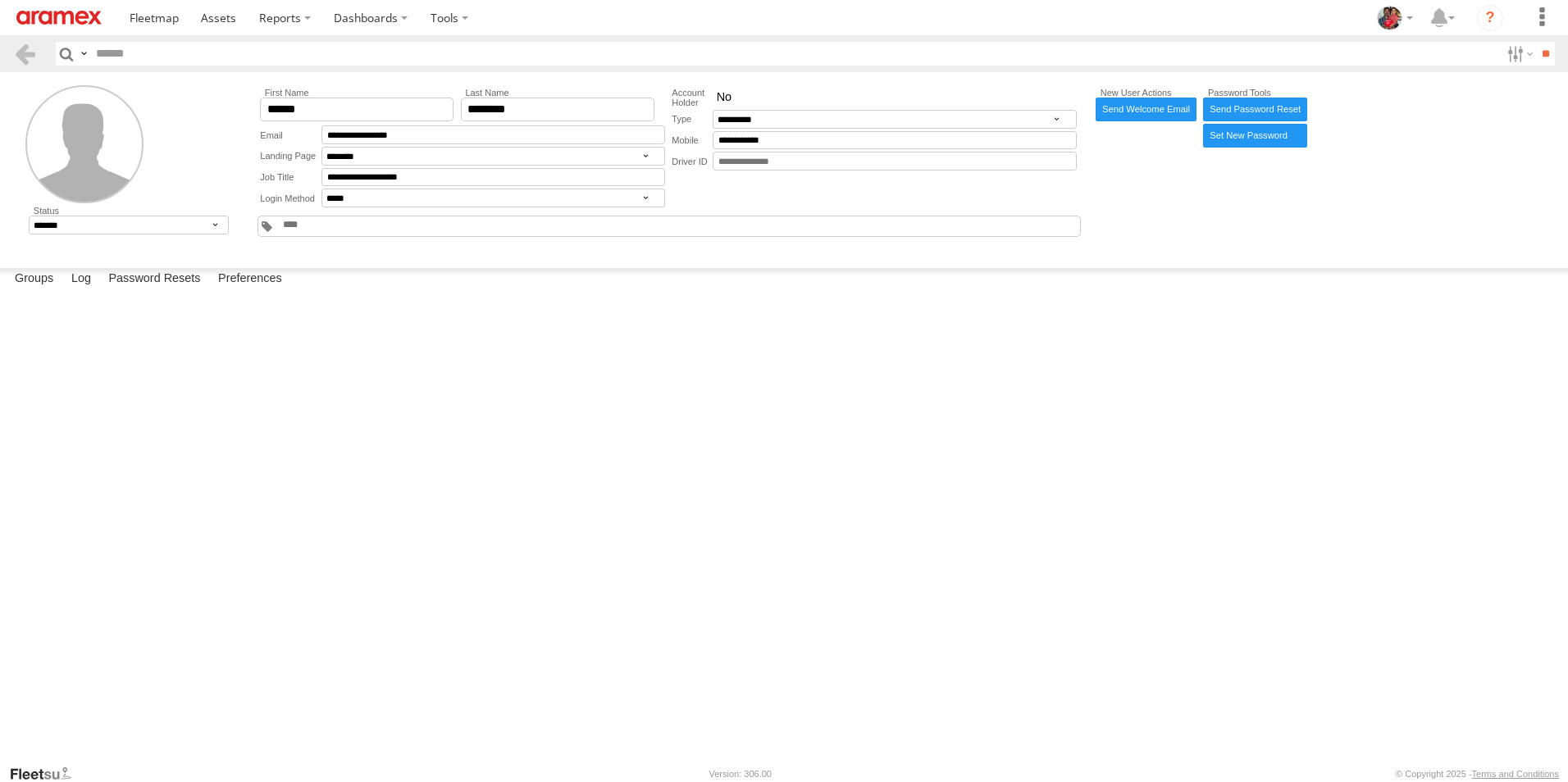
drag, startPoint x: 216, startPoint y: 302, endPoint x: 235, endPoint y: 328, distance: 32.2
click at [0, 0] on div "Delete 17:13:59 08/27/2025 a95a36dad7f77b988ce2a0af5b0d361c" at bounding box center [0, 0] width 0 height 0
click at [0, 0] on link "a95a36dad7f77b988ce2a0af5b0d361c" at bounding box center [0, 0] width 0 height 0
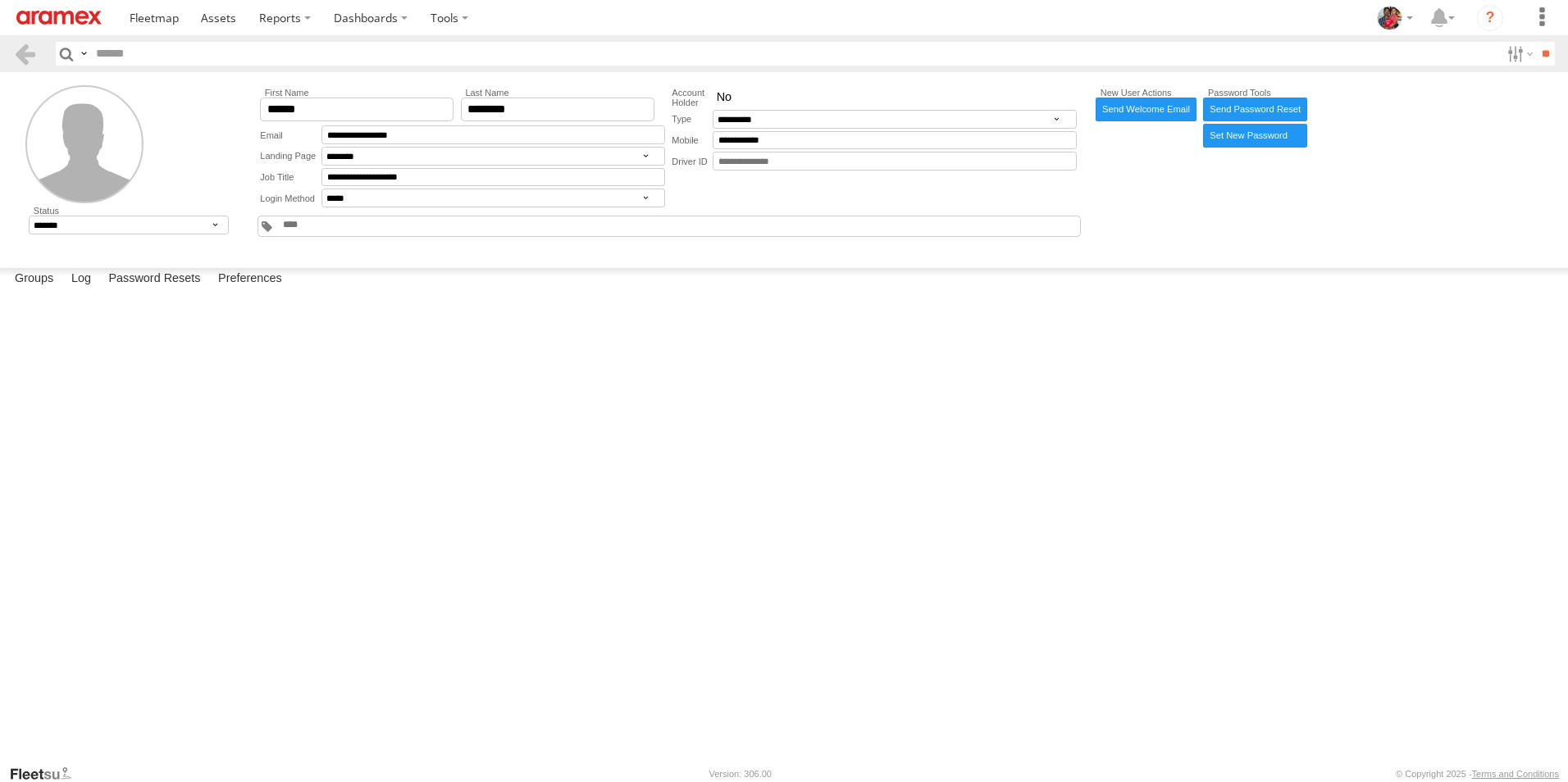
drag, startPoint x: 244, startPoint y: 304, endPoint x: 275, endPoint y: 418, distance: 118.1
click at [0, 0] on div "Delete 17:13:59 08/27/2025 a95a36dad7f77b988ce2a0af5b0d361c" at bounding box center [0, 0] width 0 height 0
click at [1257, 106] on link "Send Password Reset" at bounding box center [1255, 109] width 104 height 24
click at [0, 0] on button "Proceed" at bounding box center [0, 0] width 0 height 0
click at [0, 0] on label "Close" at bounding box center [0, 0] width 0 height 0
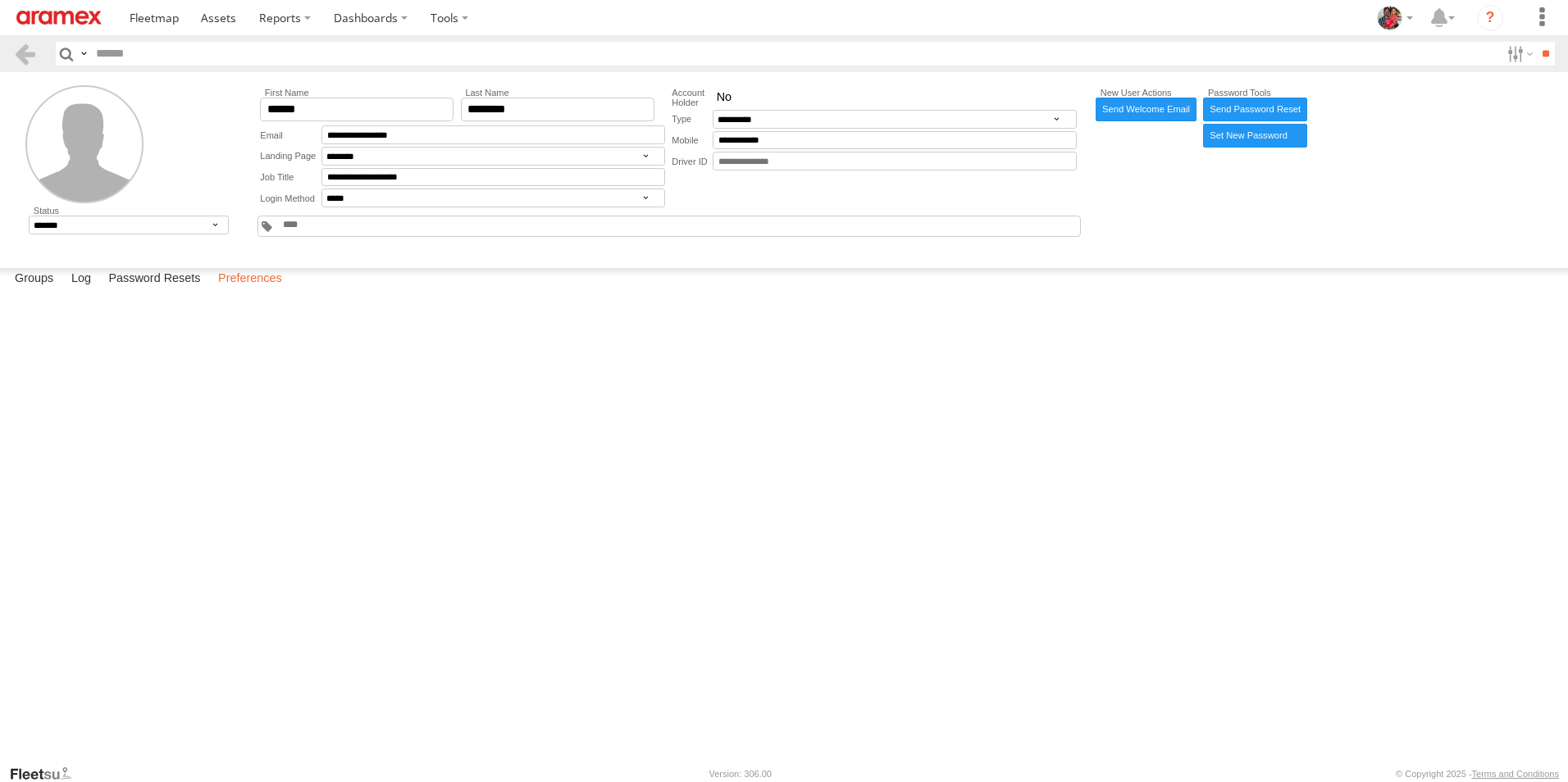
click at [242, 291] on label "Preferences" at bounding box center [250, 279] width 81 height 23
select select "***"
select select
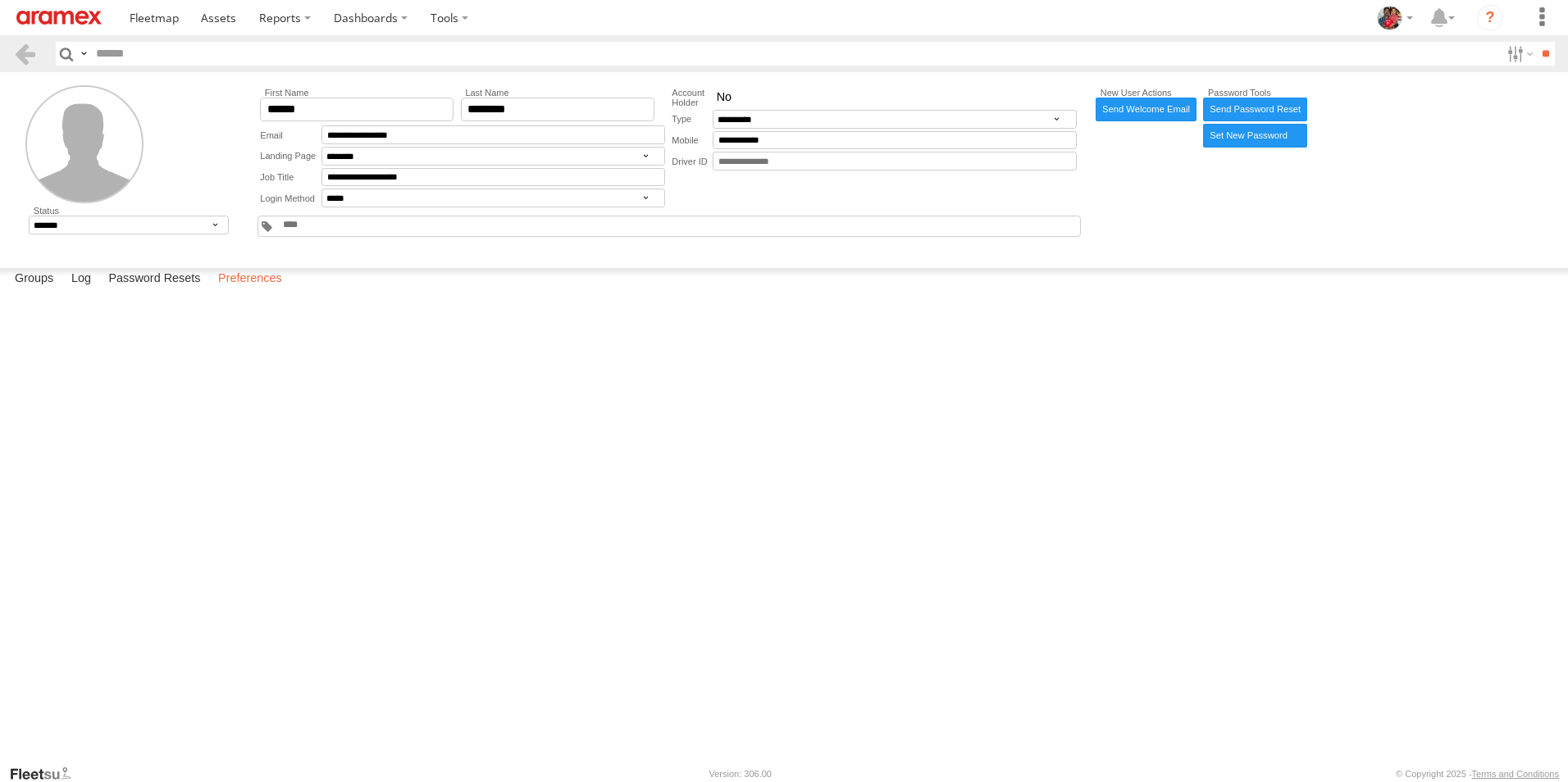
select select "***"
select select "**********"
click at [153, 291] on label "Password Resets" at bounding box center [154, 279] width 108 height 23
click at [86, 291] on label "Log" at bounding box center [81, 279] width 36 height 23
click at [29, 291] on label "Groups" at bounding box center [34, 279] width 55 height 23
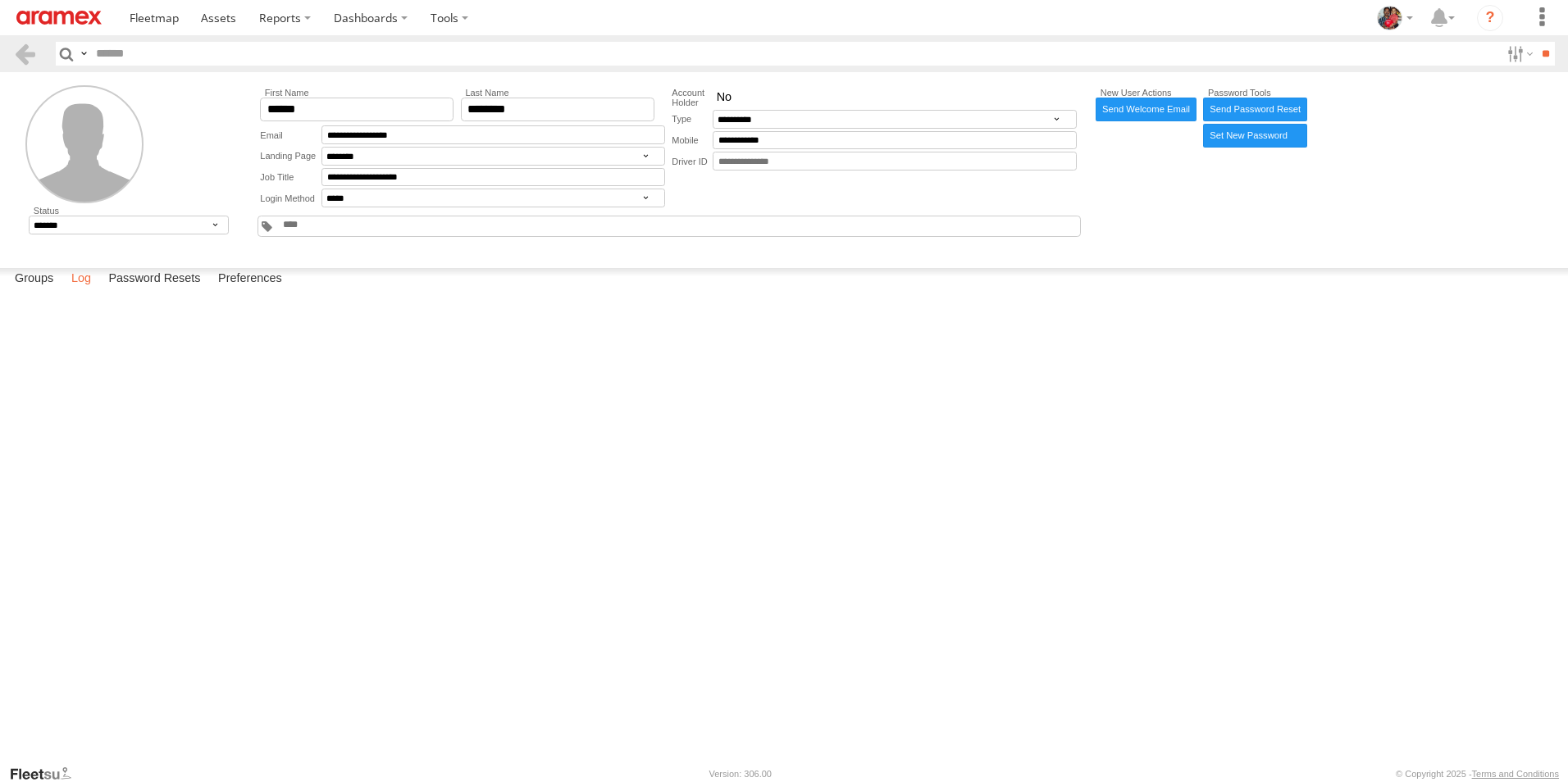
click at [93, 291] on label "Log" at bounding box center [81, 279] width 36 height 23
click at [140, 291] on label "Password Resets" at bounding box center [154, 279] width 108 height 23
click at [215, 15] on span at bounding box center [219, 18] width 35 height 16
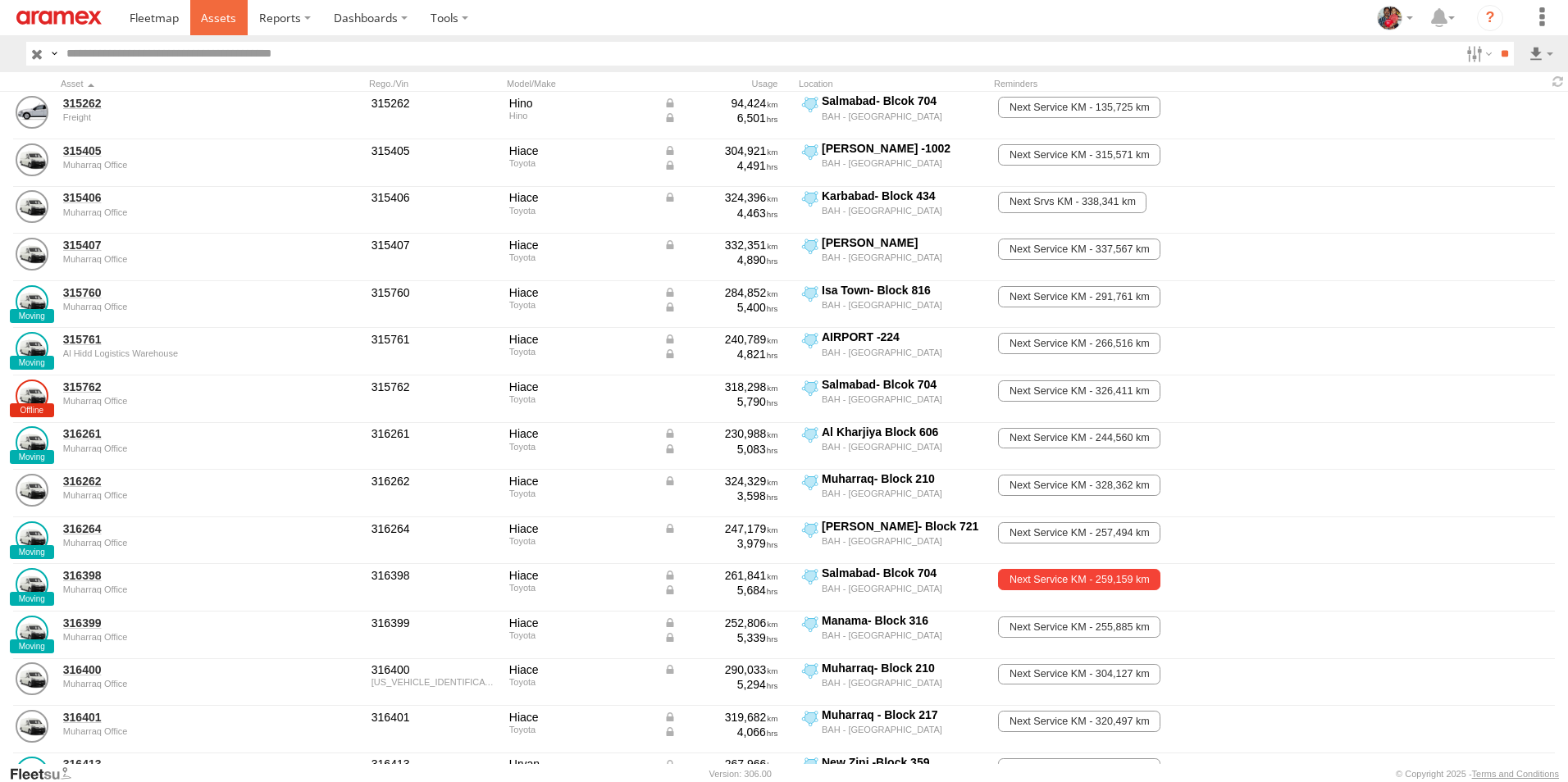
click at [216, 17] on span at bounding box center [219, 18] width 35 height 16
